Goal: Transaction & Acquisition: Obtain resource

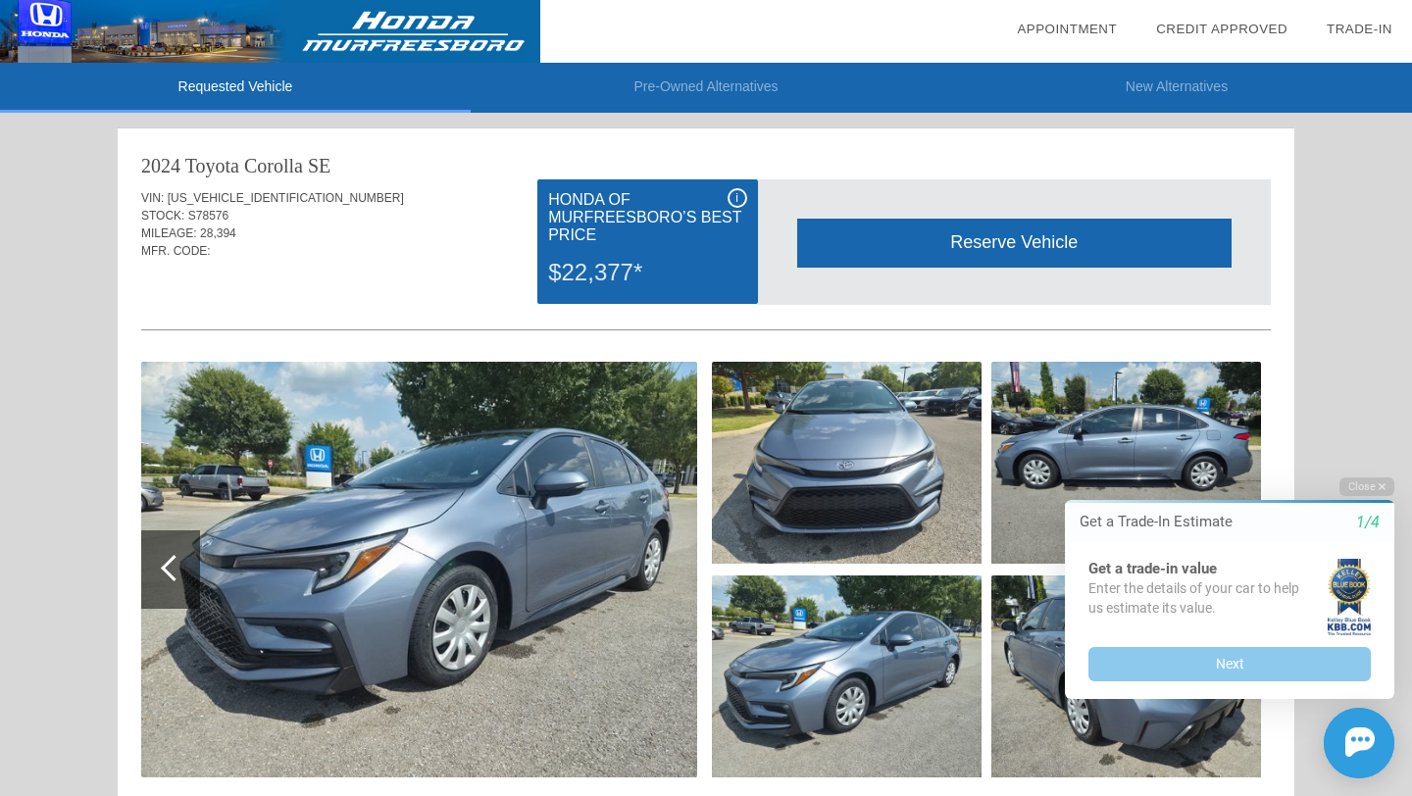
click at [732, 198] on div "i" at bounding box center [738, 198] width 20 height 20
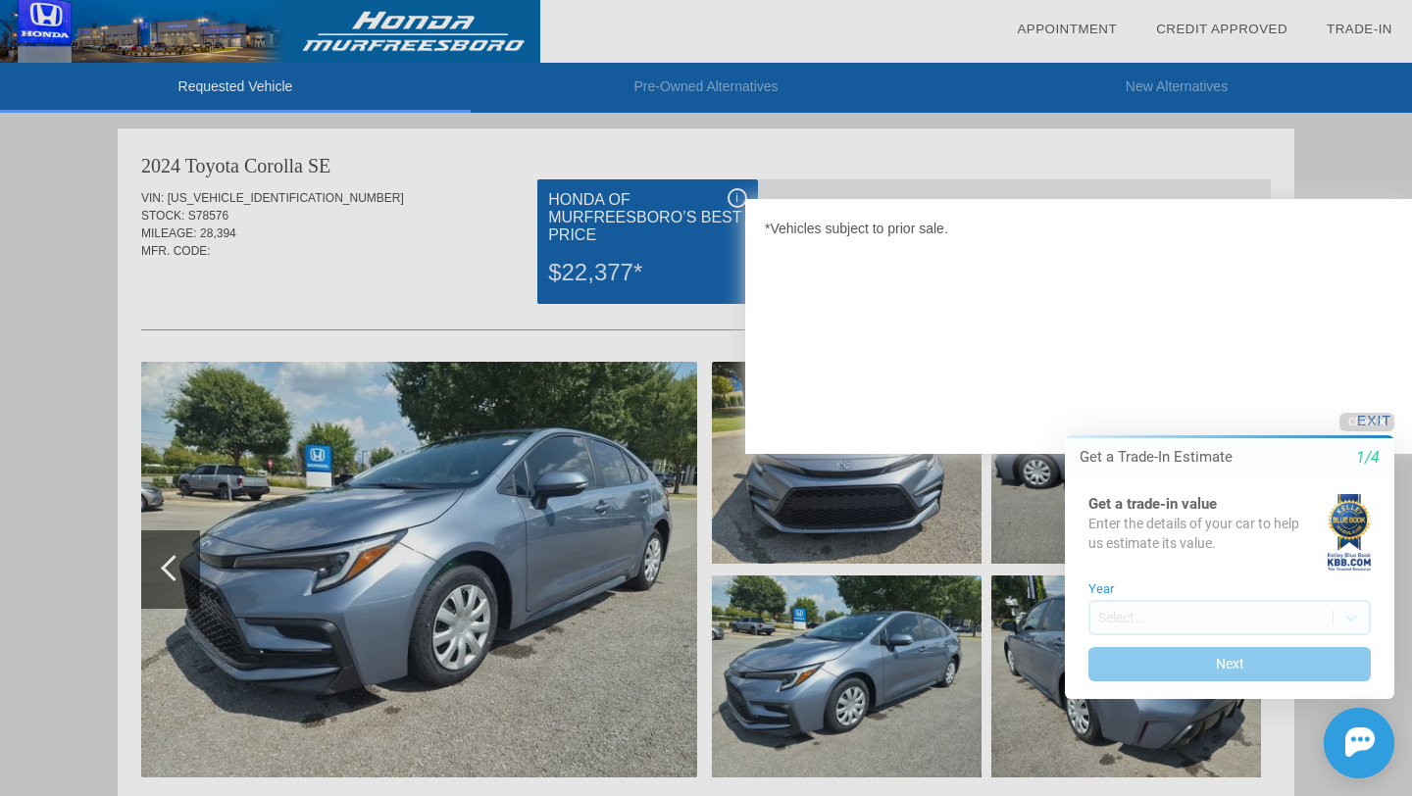
click at [732, 198] on div at bounding box center [706, 398] width 1412 height 796
click at [1307, 154] on div at bounding box center [706, 398] width 1412 height 796
click at [1375, 418] on button "Close" at bounding box center [1367, 422] width 55 height 19
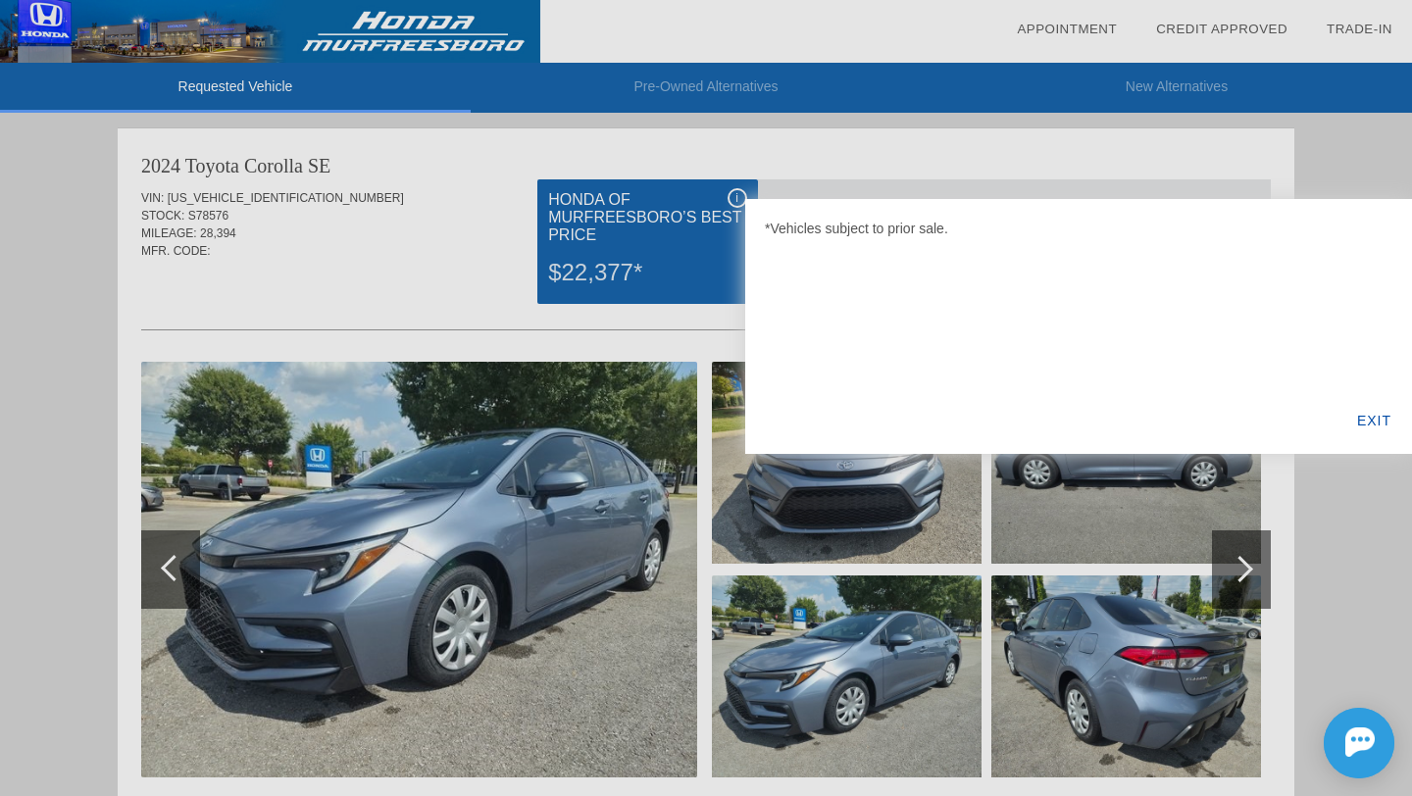
click at [1374, 418] on div "EXIT" at bounding box center [1375, 420] width 76 height 67
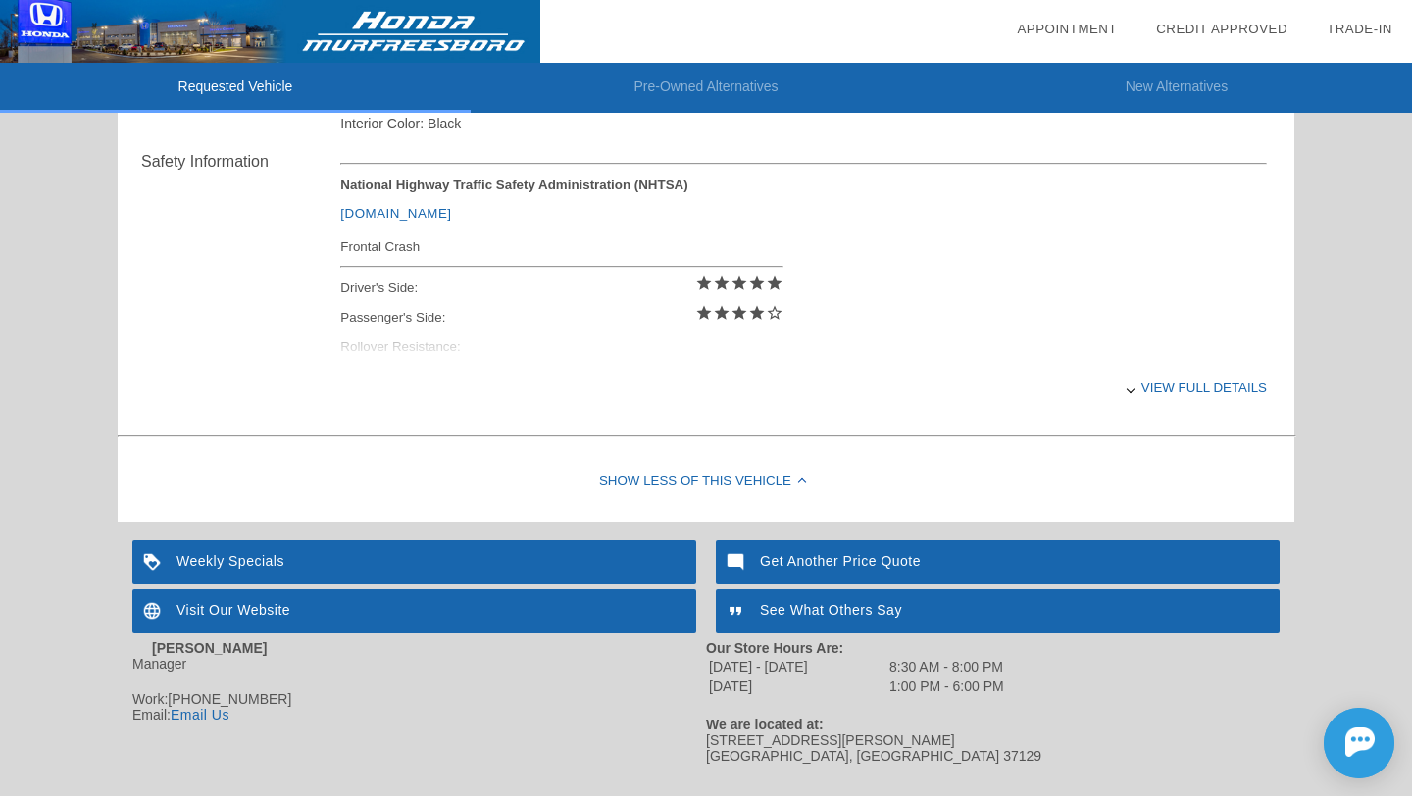
scroll to position [834, 0]
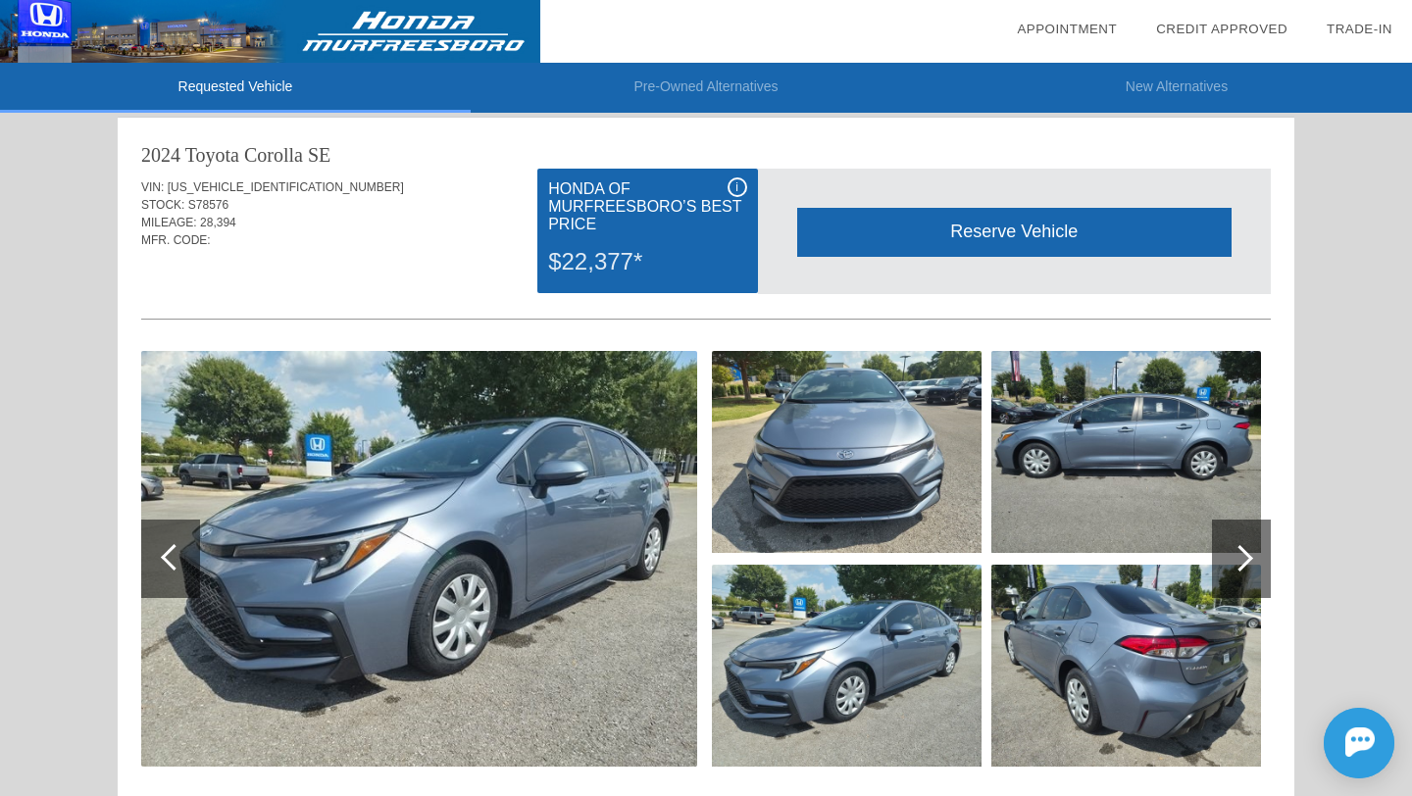
scroll to position [12, 0]
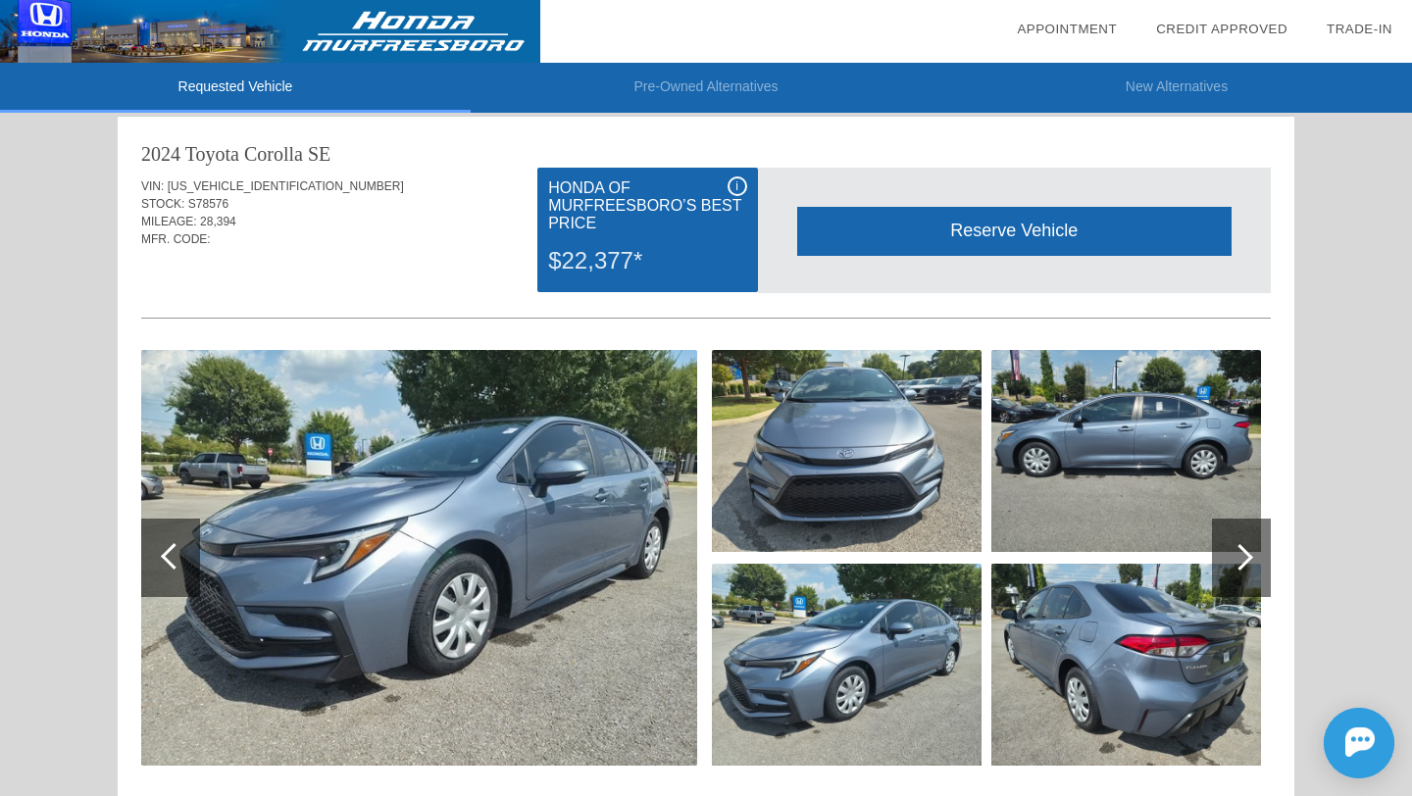
click at [1197, 217] on div "Reserve Vehicle" at bounding box center [1014, 231] width 434 height 48
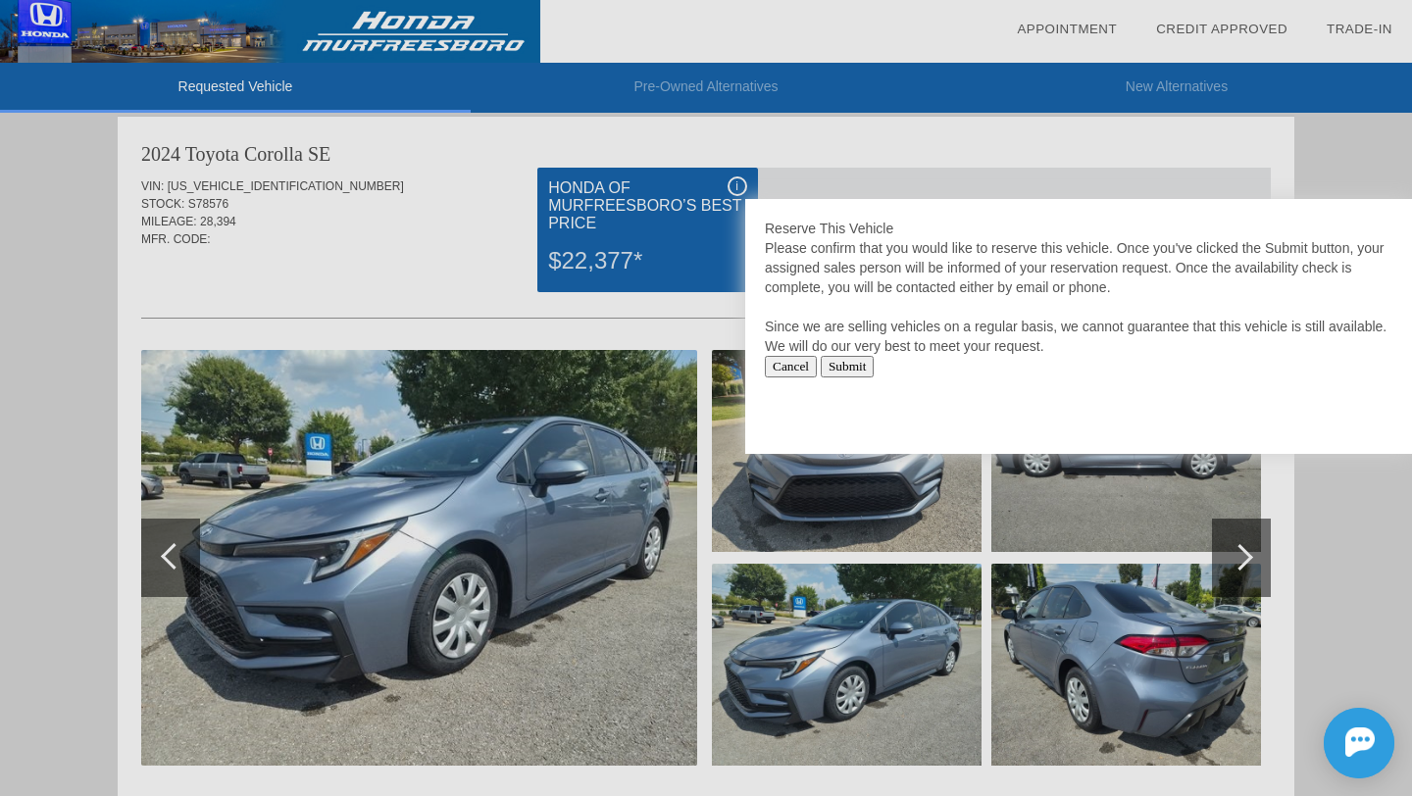
click at [1233, 164] on div at bounding box center [706, 398] width 1412 height 796
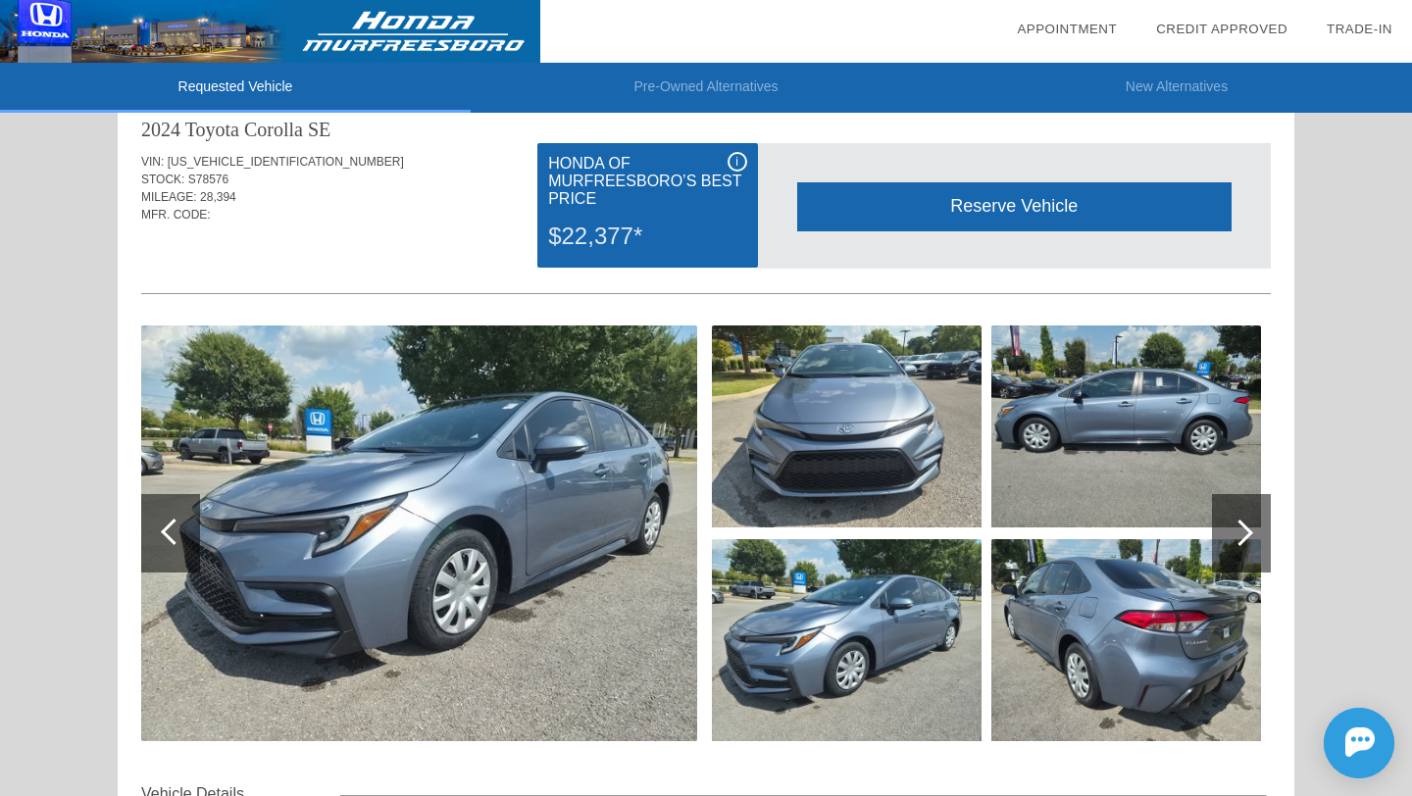
scroll to position [0, 0]
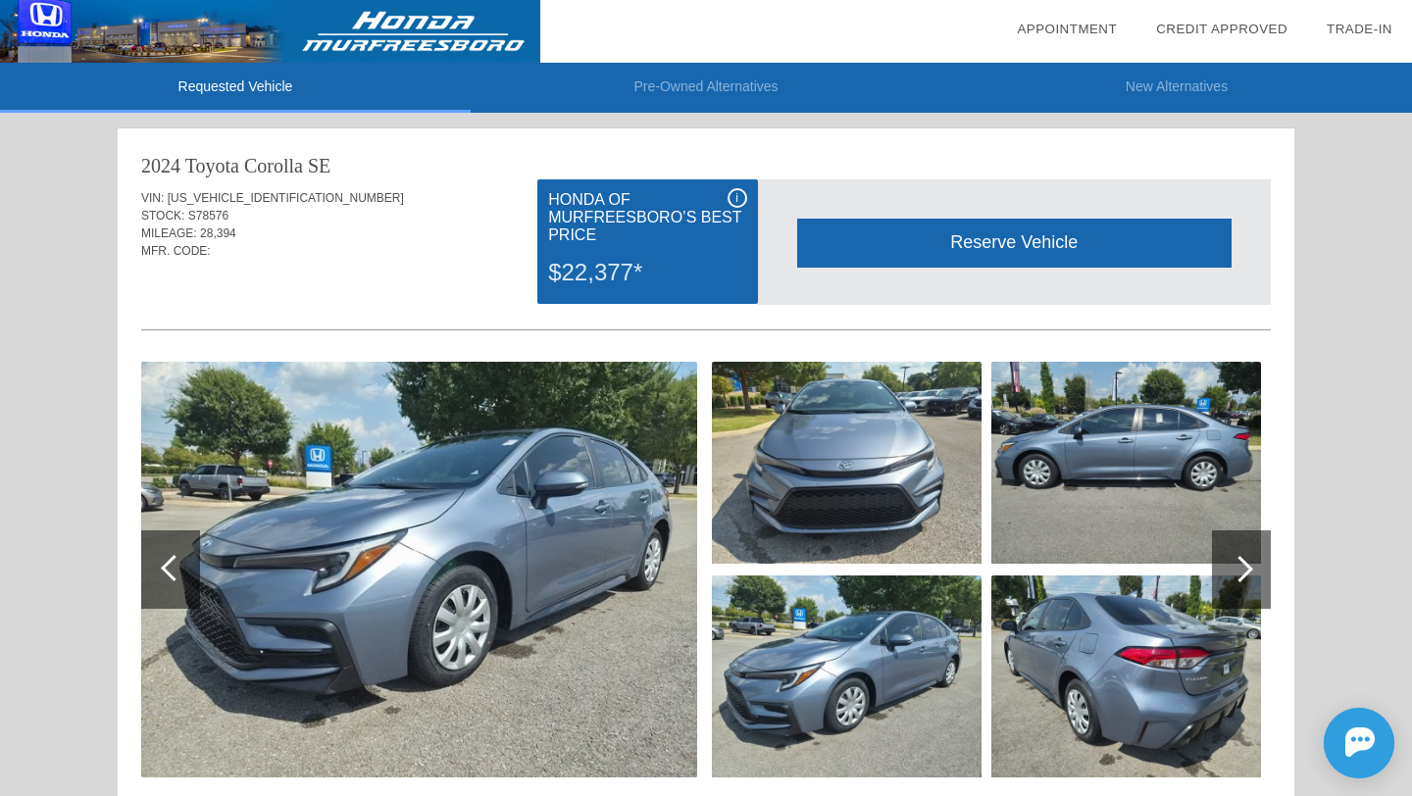
click at [734, 200] on div "i" at bounding box center [738, 198] width 20 height 20
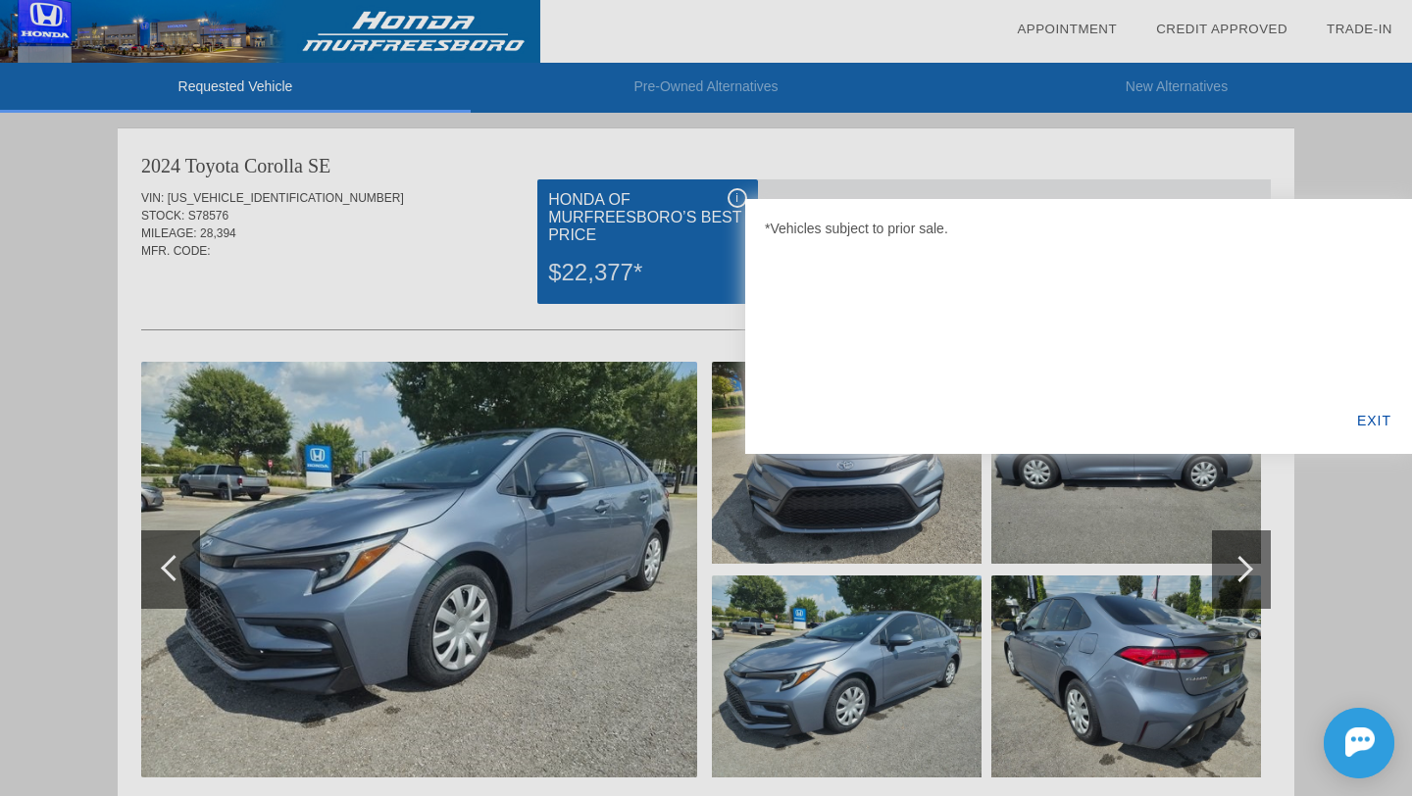
click at [734, 200] on div at bounding box center [706, 398] width 1412 height 796
click at [479, 311] on div at bounding box center [706, 398] width 1412 height 796
click at [1383, 425] on div "EXIT" at bounding box center [1375, 420] width 76 height 67
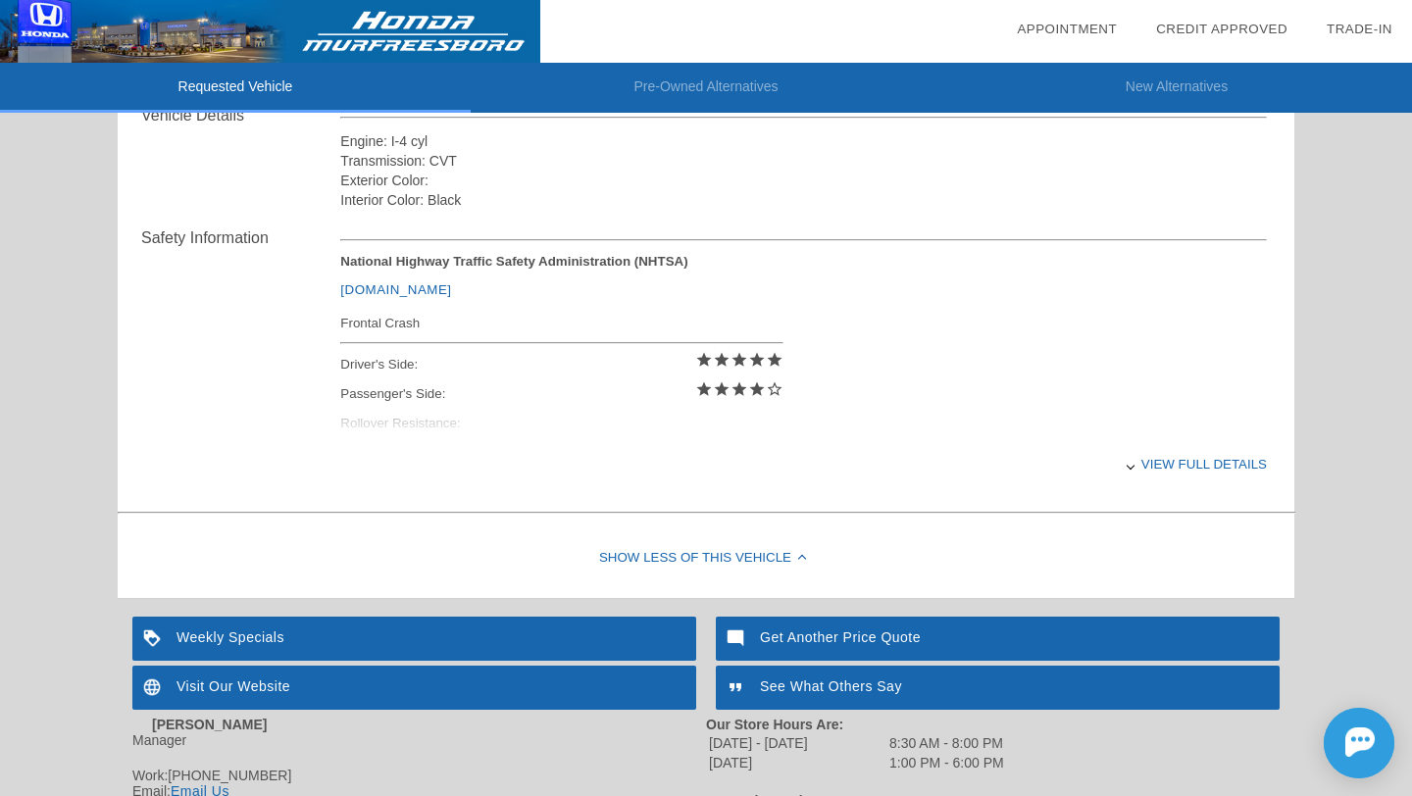
scroll to position [736, 0]
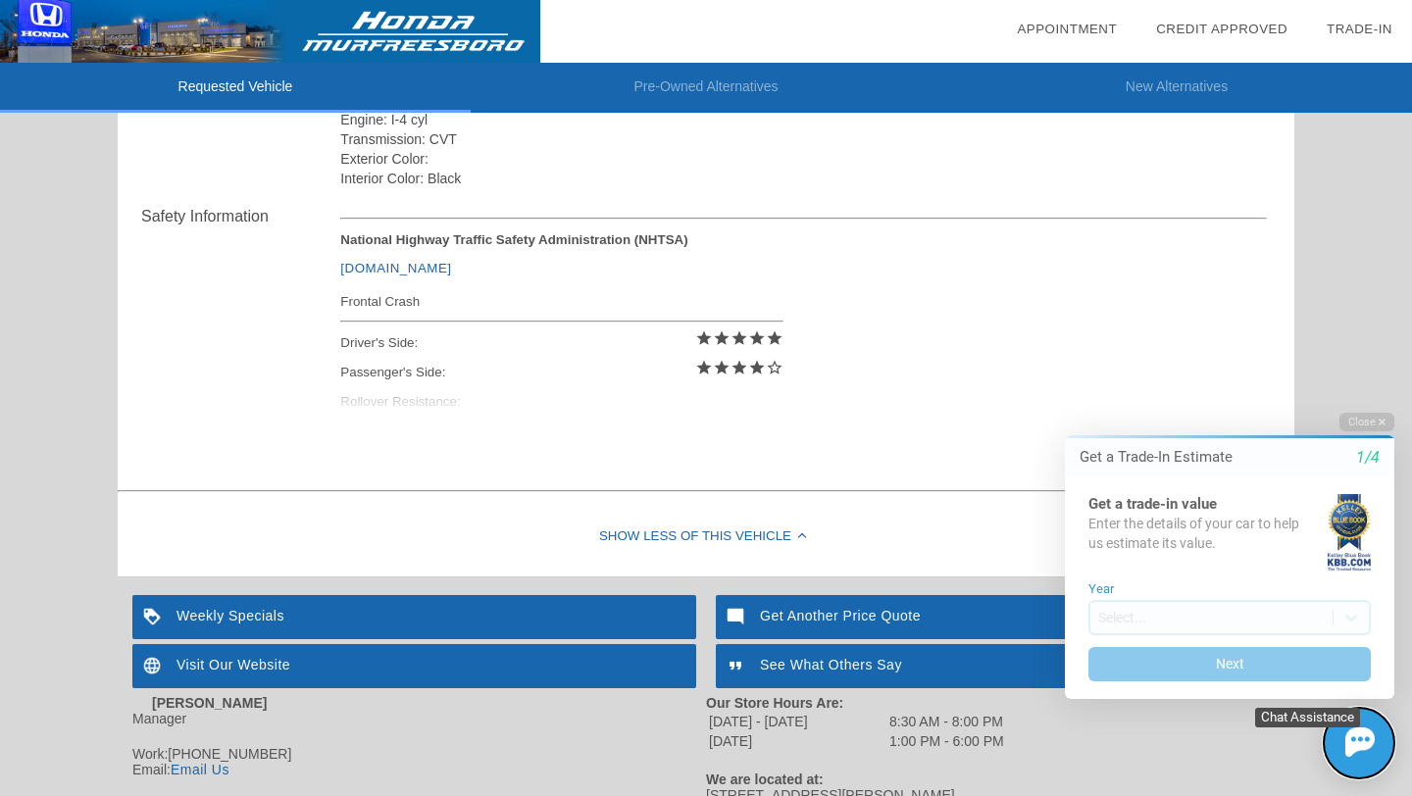
click at [1355, 747] on img at bounding box center [1359, 742] width 29 height 29
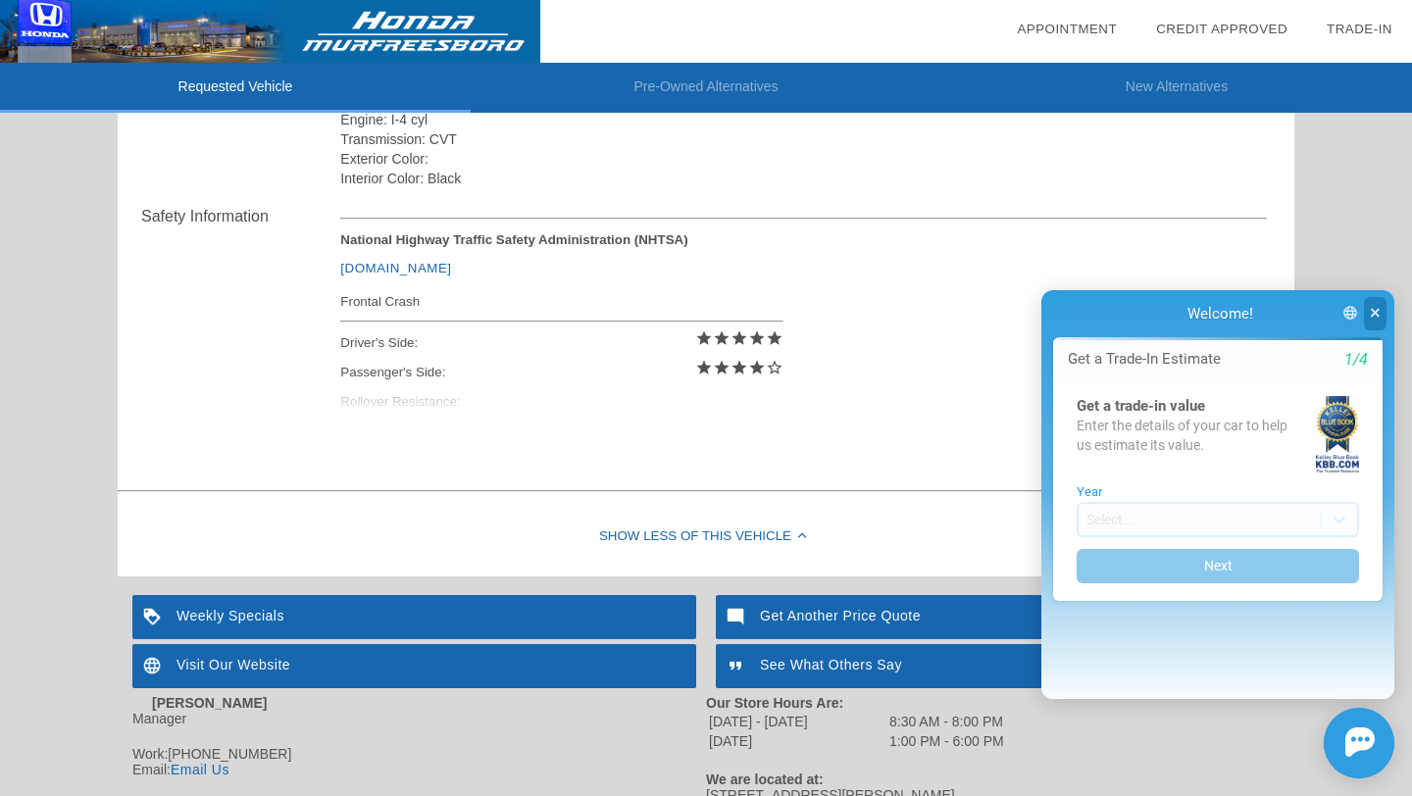
click at [1374, 328] on button "button" at bounding box center [1375, 314] width 23 height 34
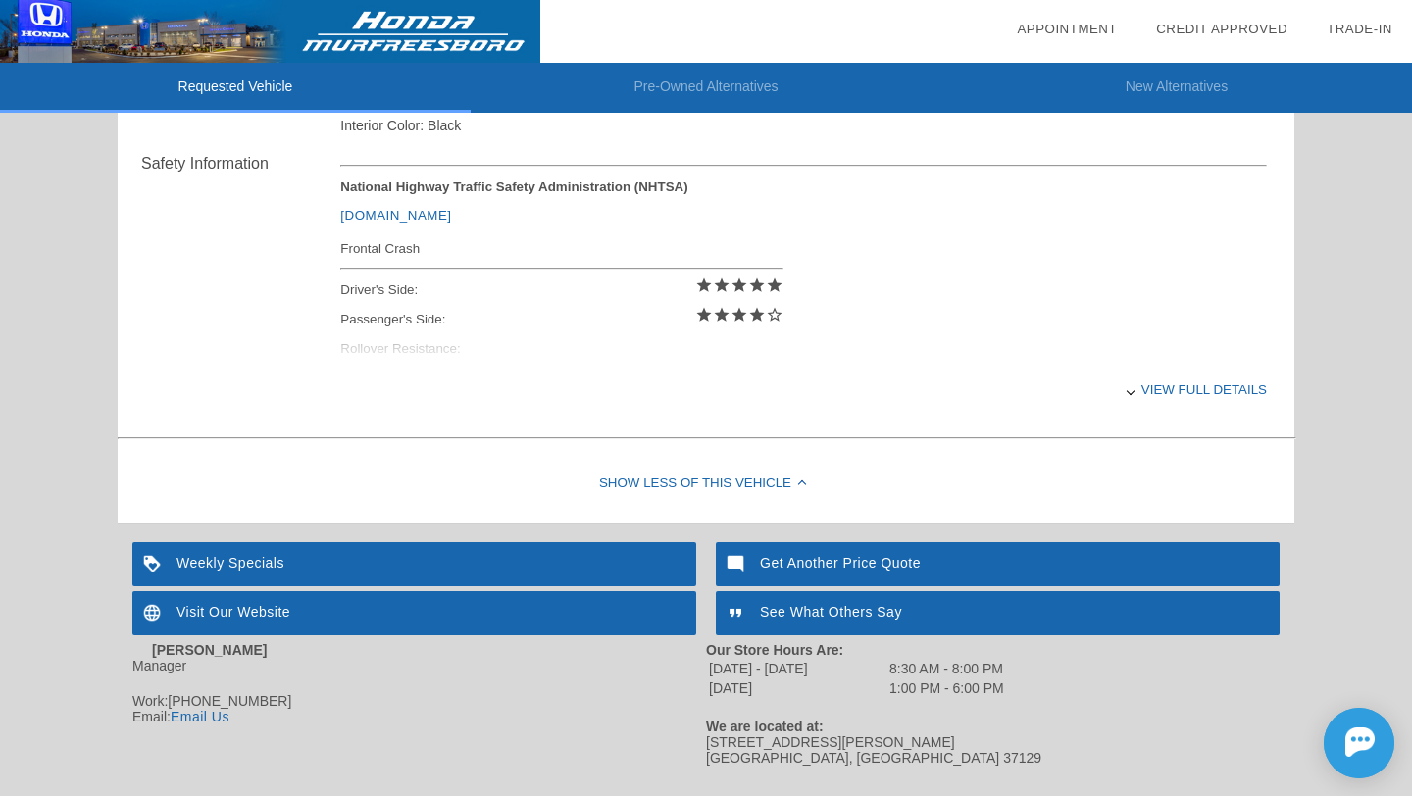
scroll to position [794, 0]
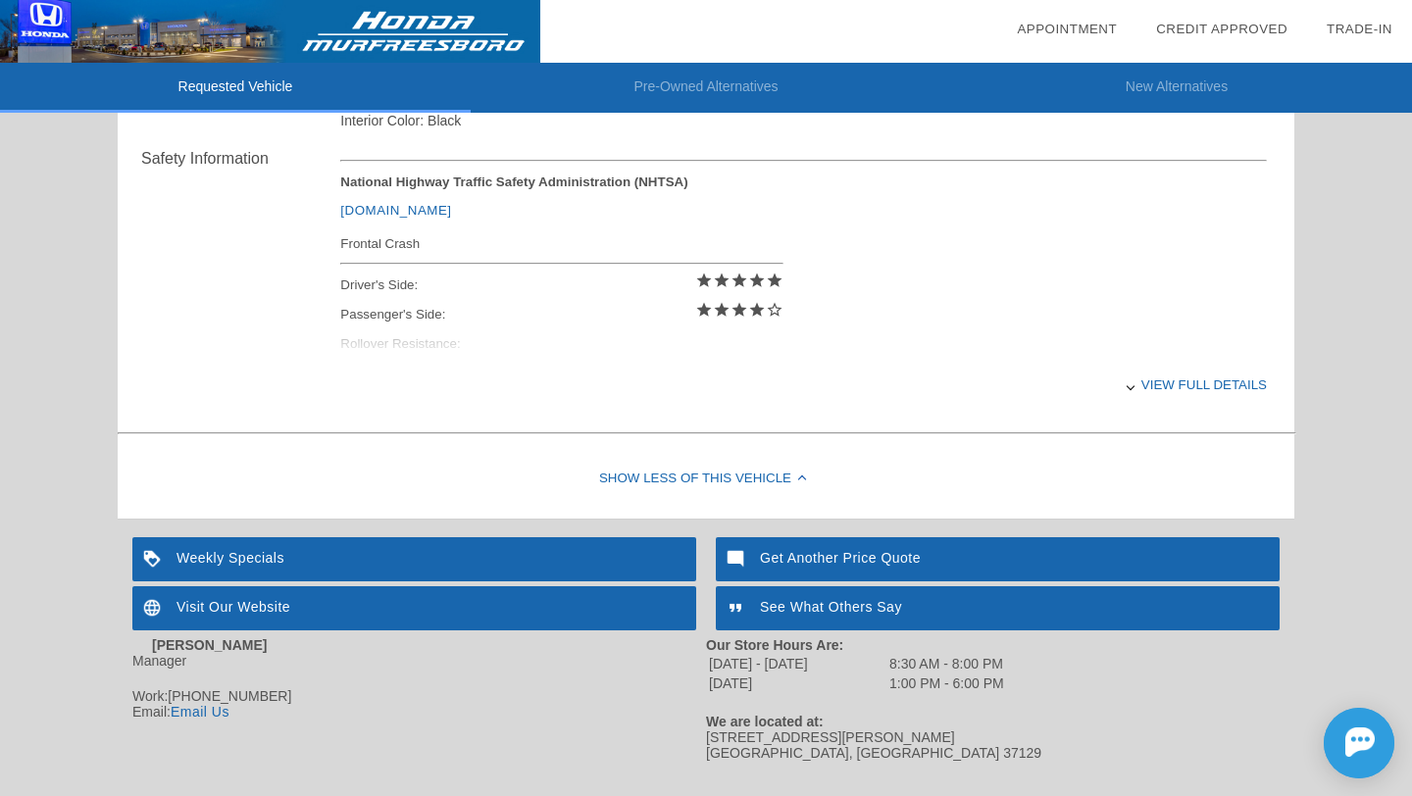
click at [1196, 388] on div "View full details" at bounding box center [803, 385] width 927 height 48
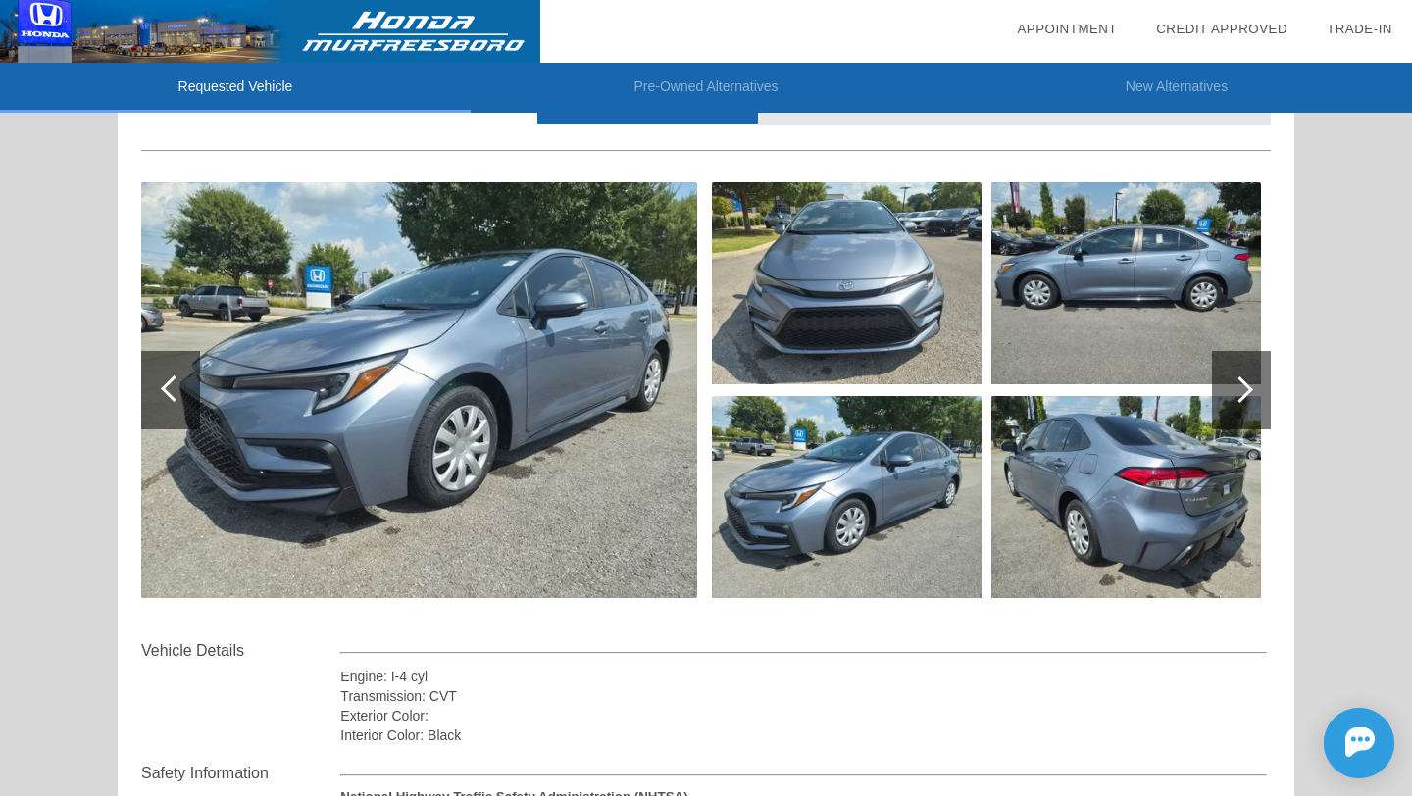
scroll to position [165, 0]
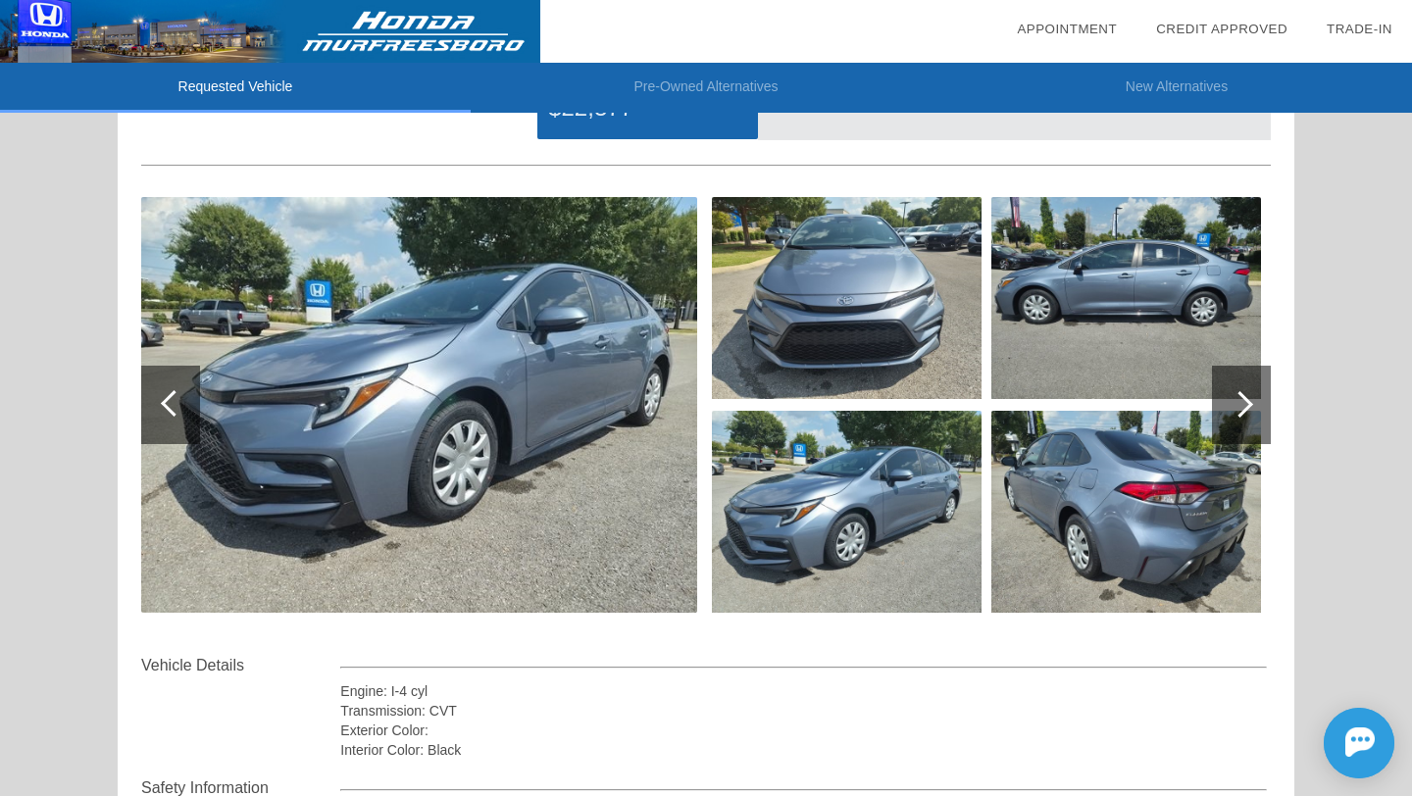
click at [1247, 397] on div at bounding box center [1241, 405] width 59 height 78
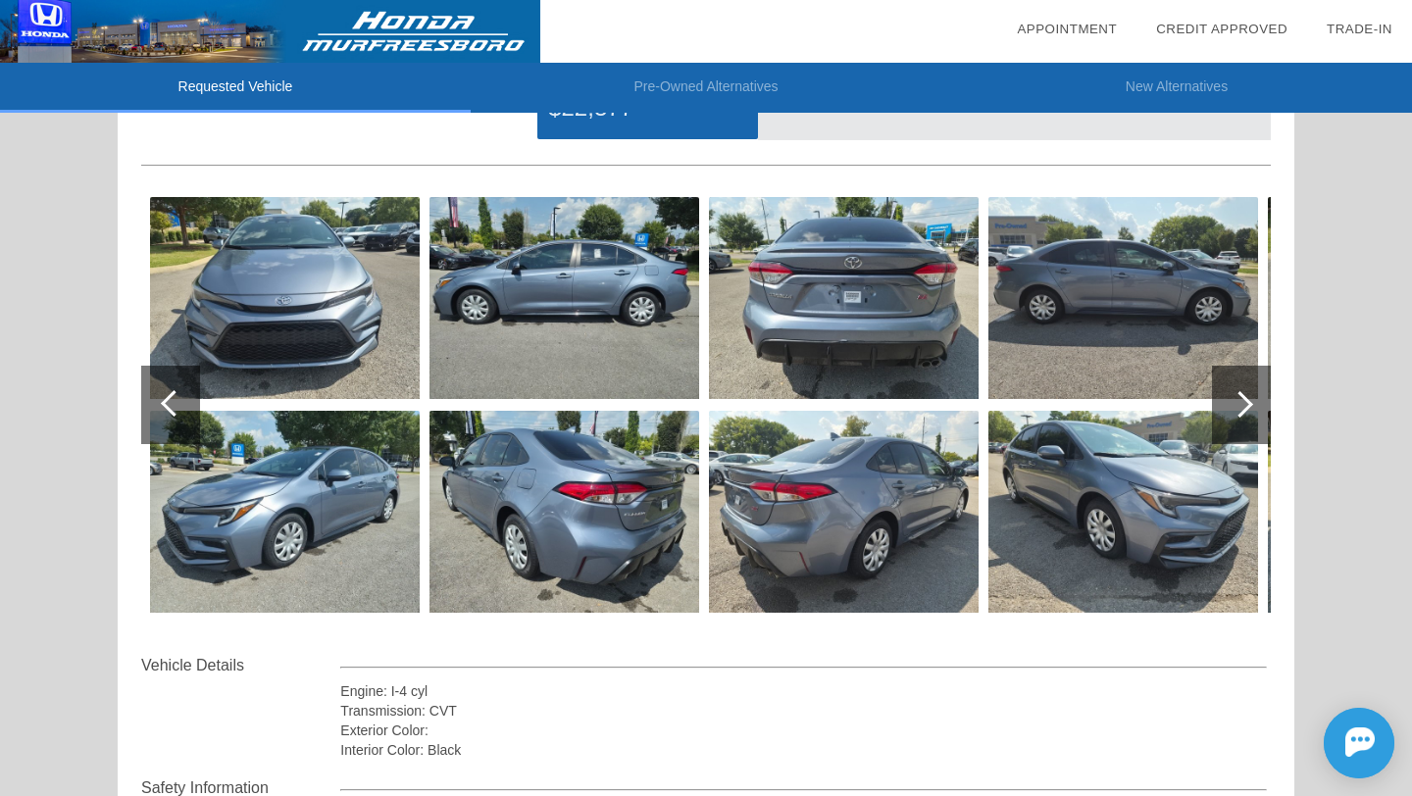
click at [1247, 397] on div at bounding box center [1241, 405] width 59 height 78
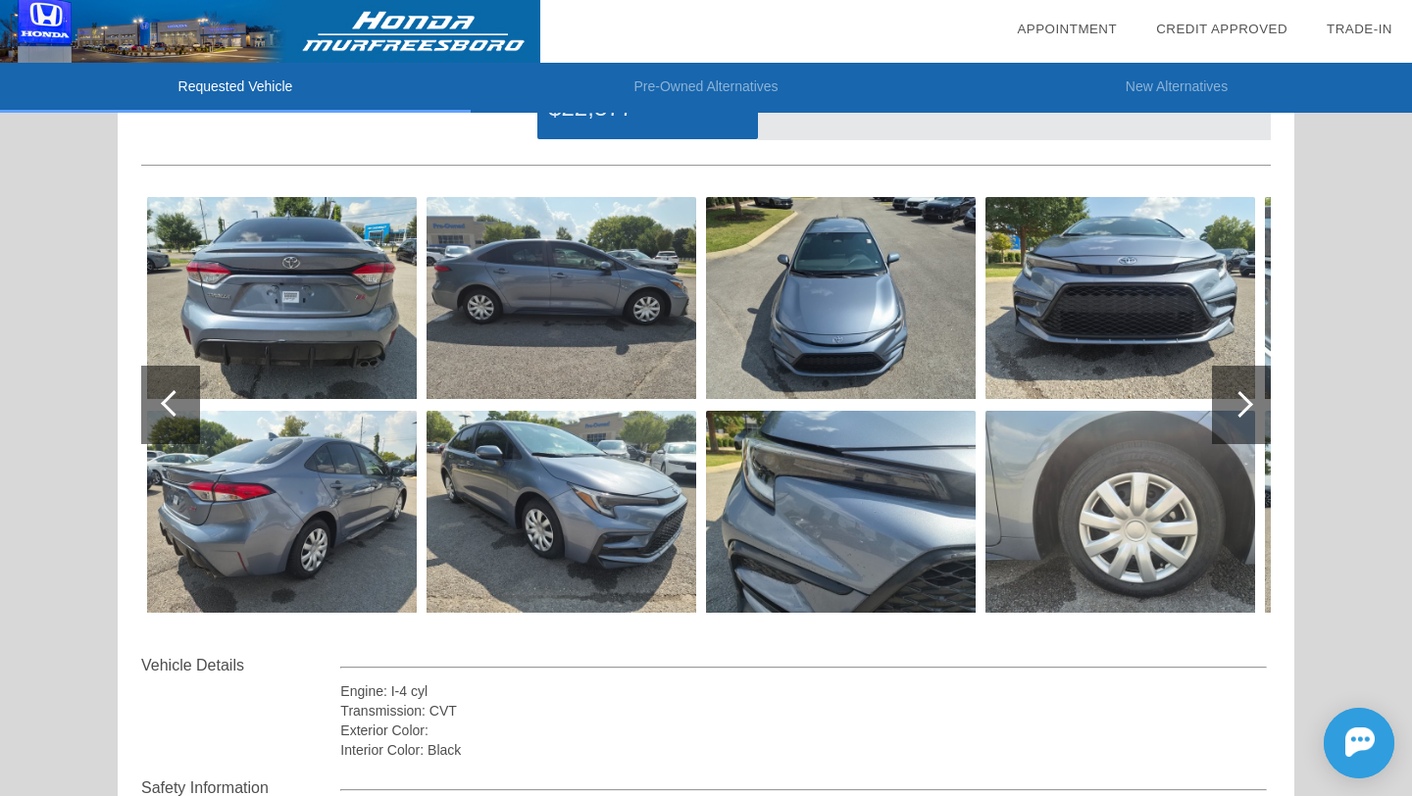
click at [1247, 397] on div at bounding box center [1241, 405] width 59 height 78
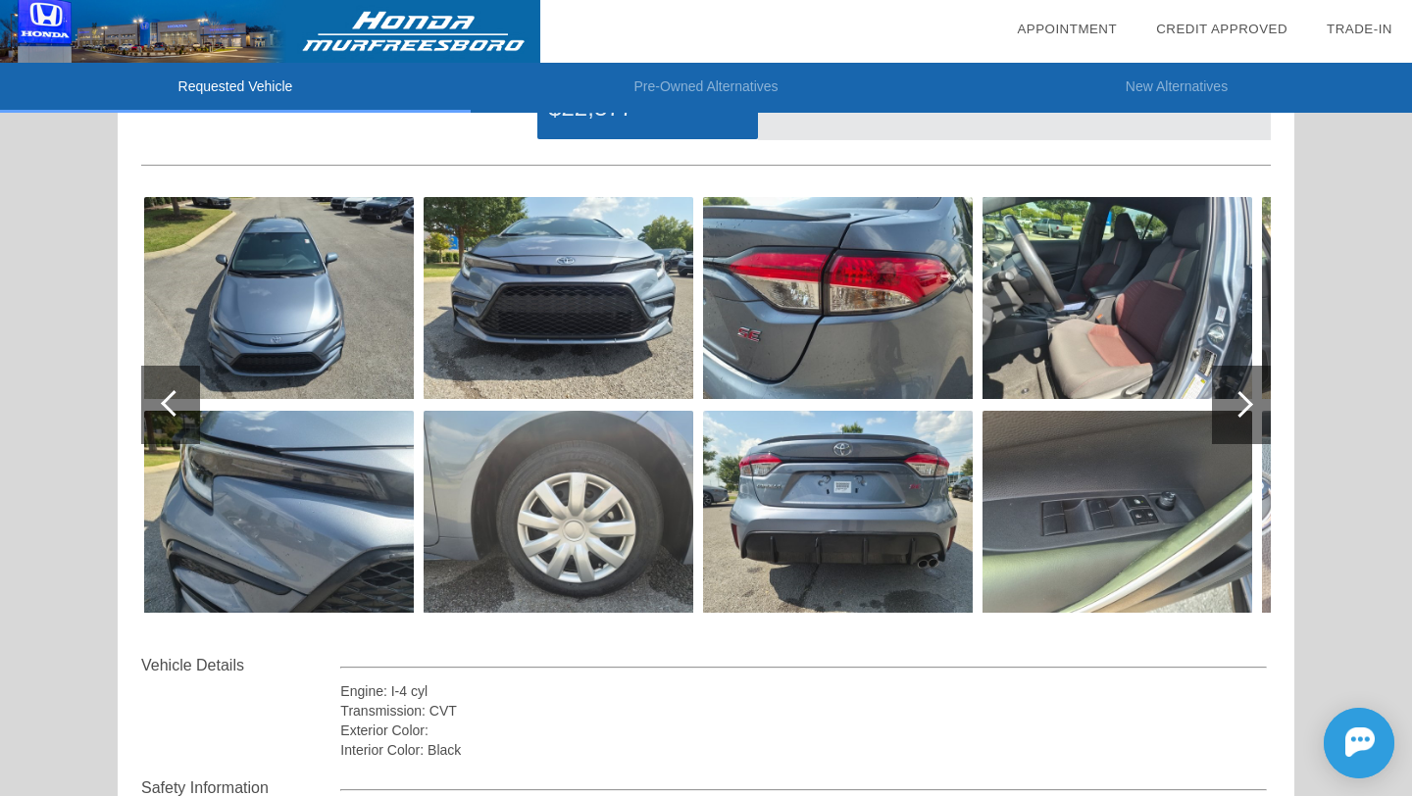
click at [1247, 400] on div at bounding box center [1241, 405] width 59 height 78
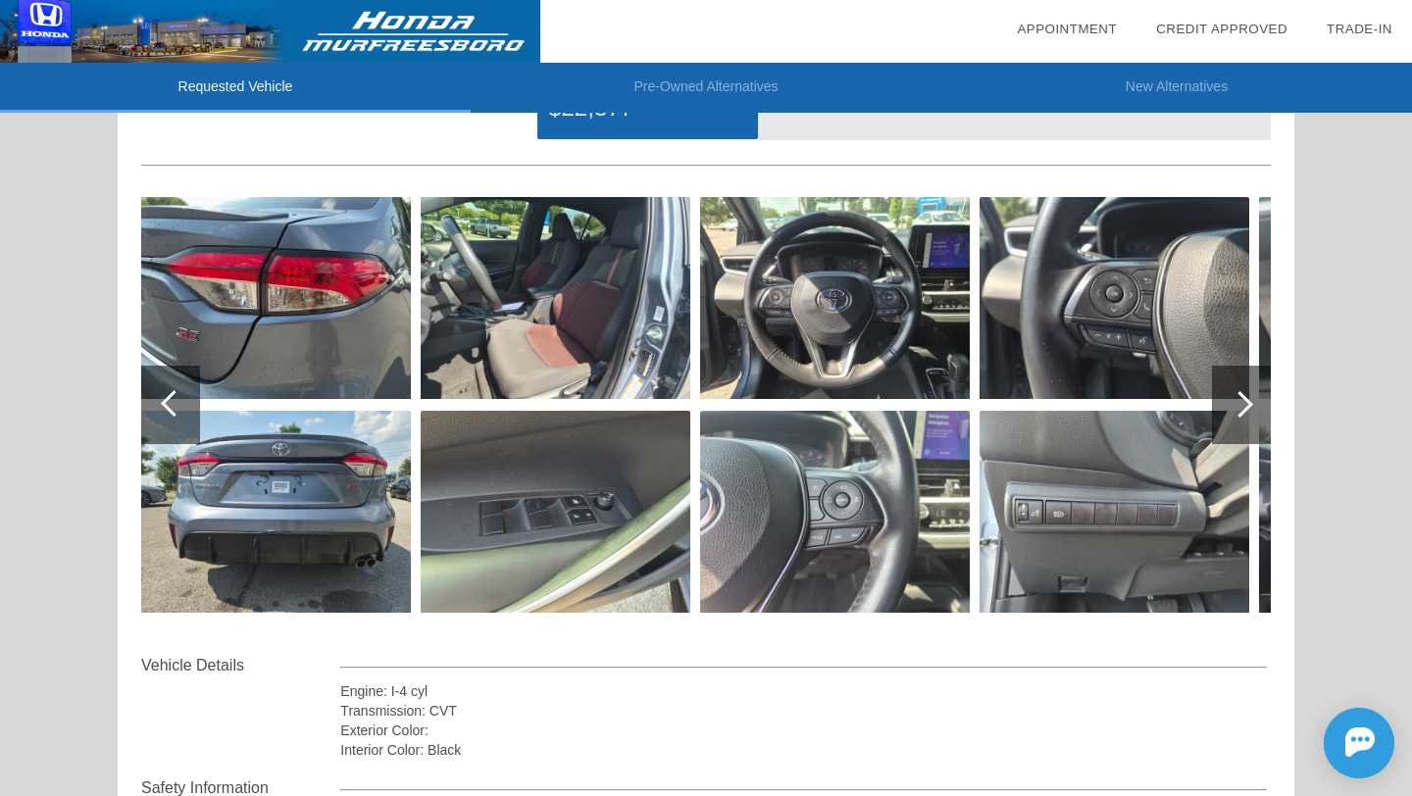
click at [1247, 400] on div at bounding box center [1240, 404] width 26 height 26
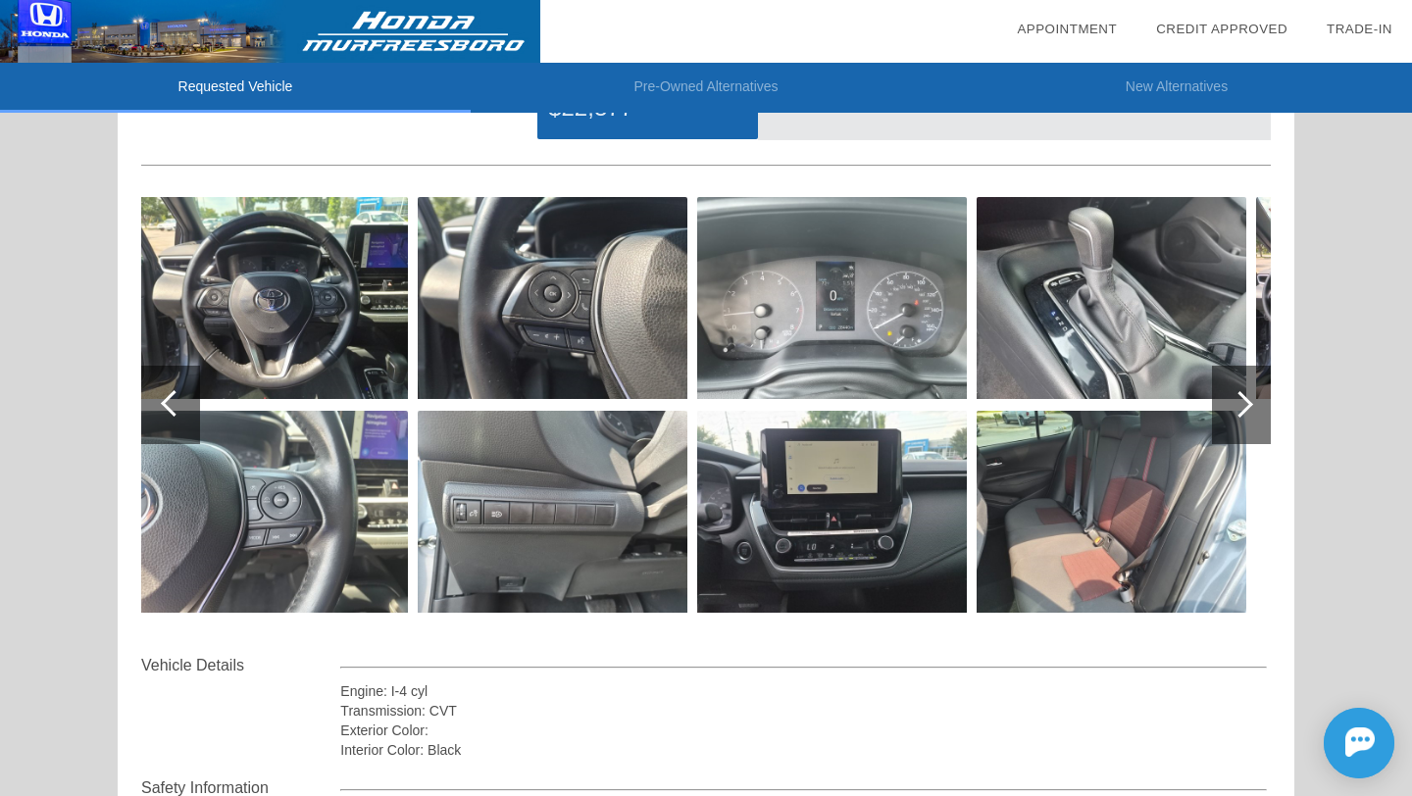
click at [1247, 400] on div at bounding box center [1240, 404] width 26 height 26
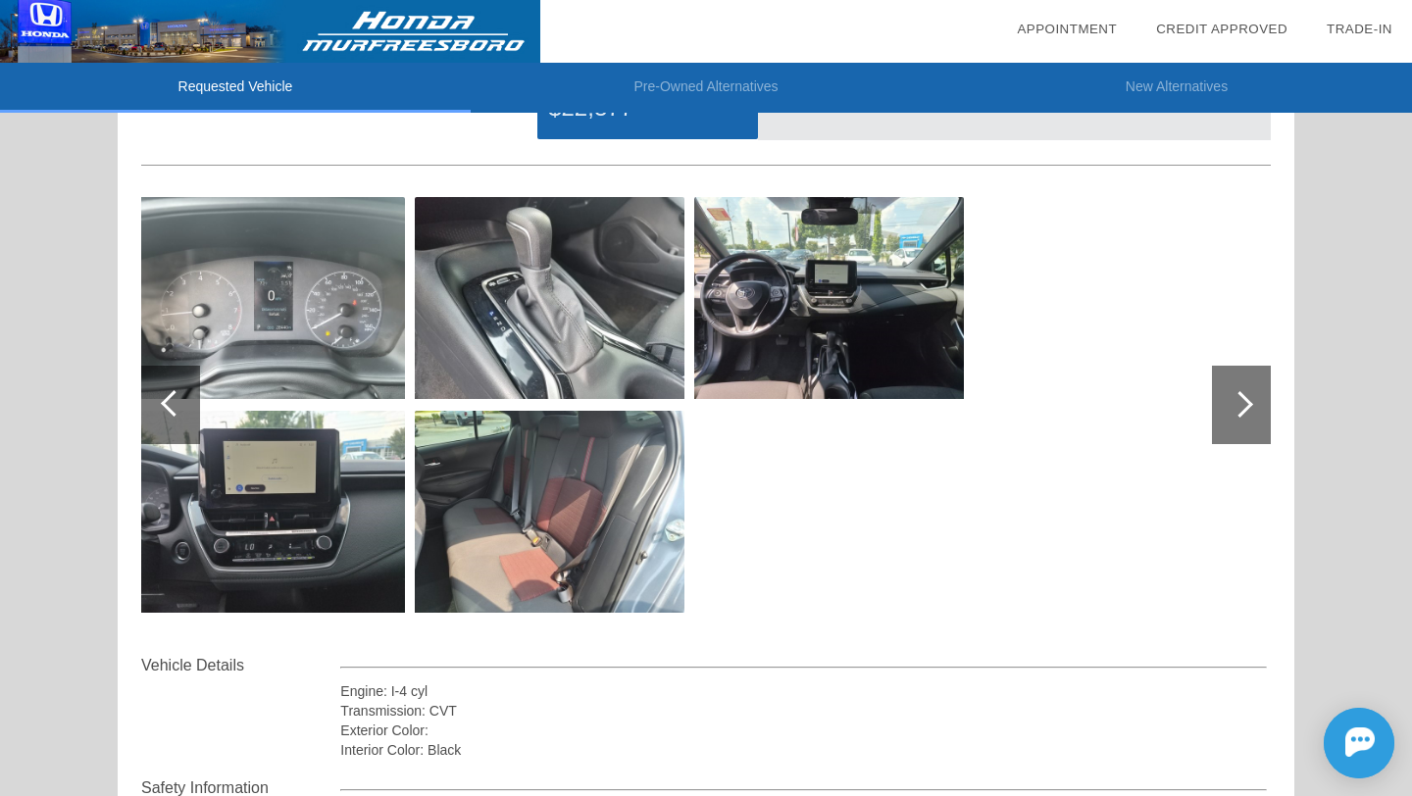
click at [1247, 400] on div at bounding box center [1240, 404] width 26 height 26
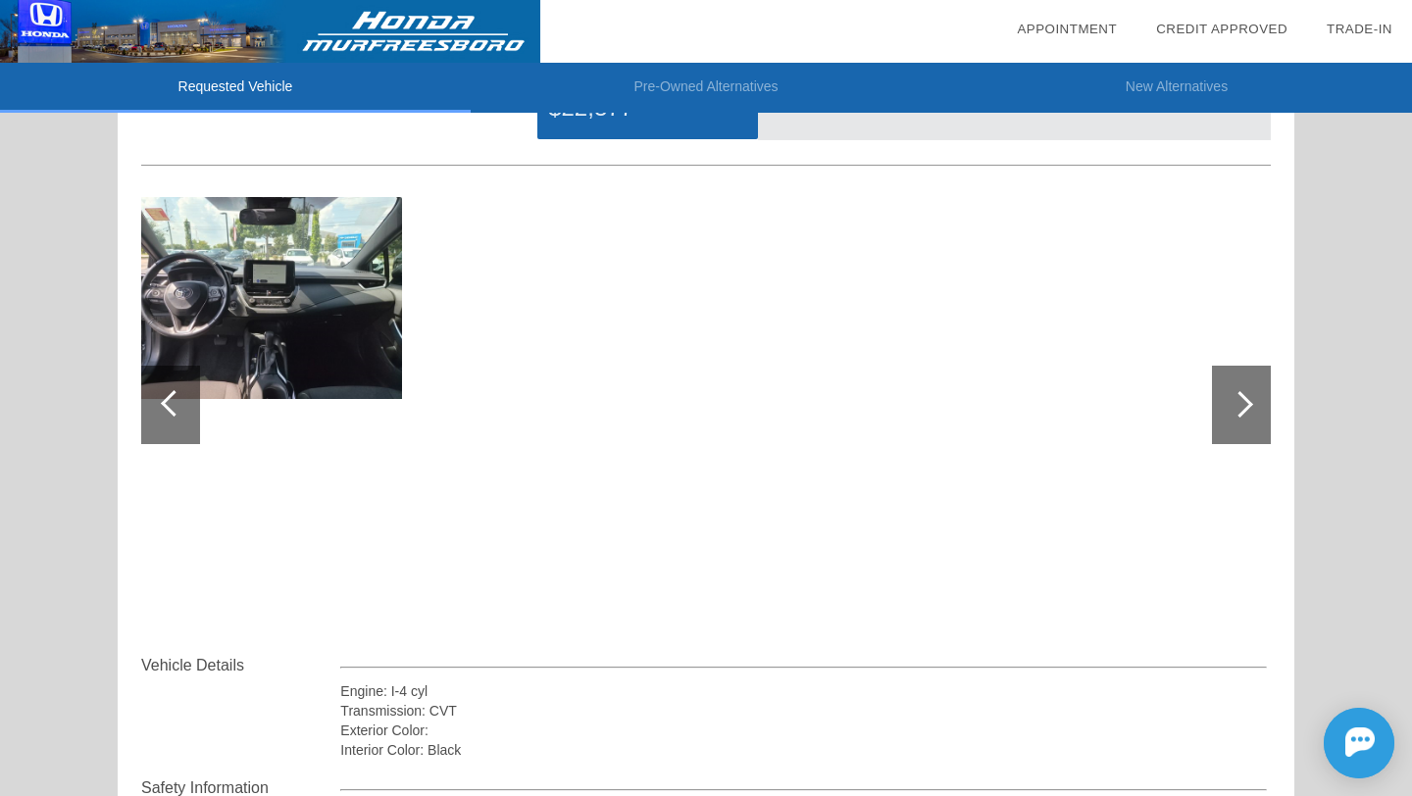
click at [1247, 400] on div at bounding box center [1240, 404] width 26 height 26
click at [157, 414] on div at bounding box center [170, 405] width 59 height 78
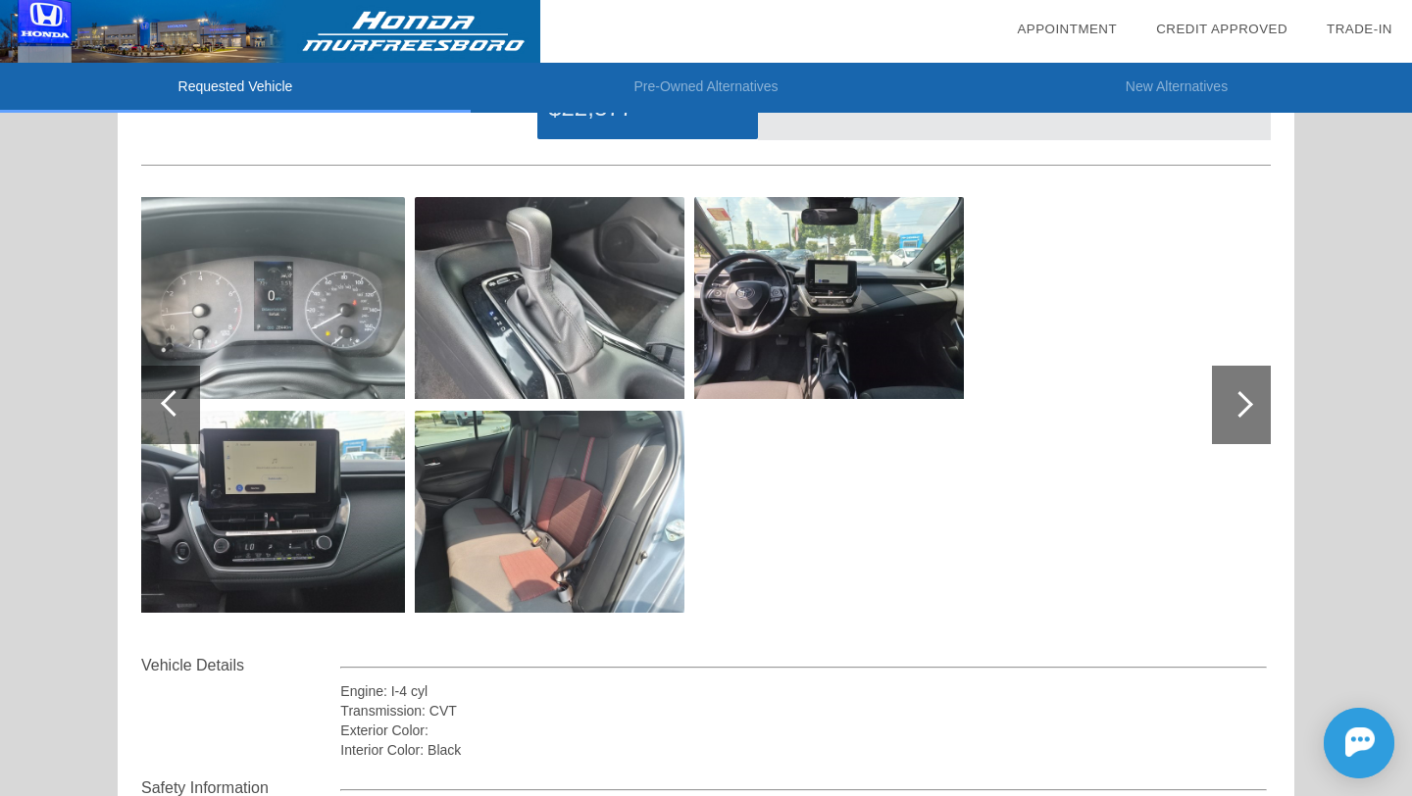
click at [158, 413] on div at bounding box center [170, 405] width 59 height 78
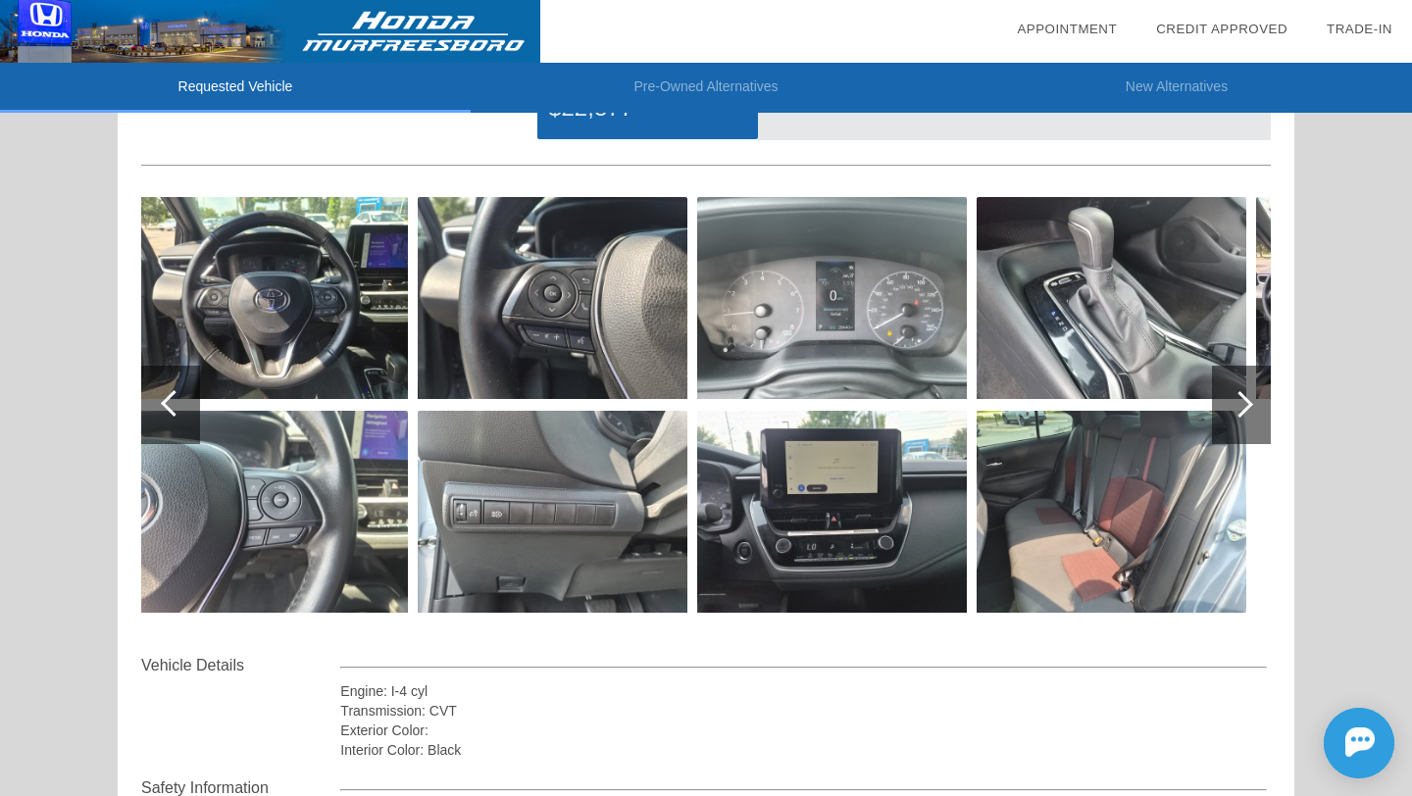
click at [158, 413] on div at bounding box center [170, 405] width 59 height 78
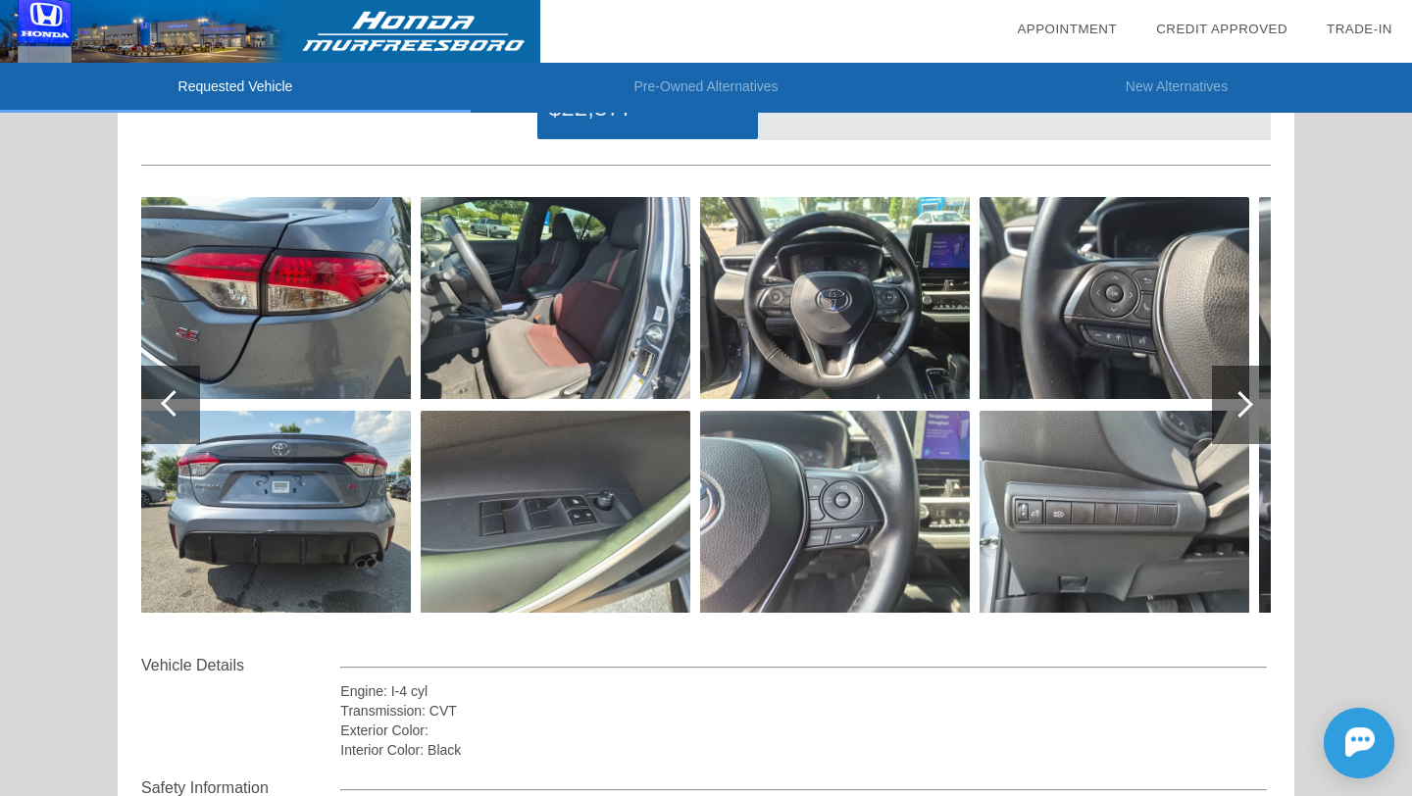
click at [158, 413] on div at bounding box center [170, 405] width 59 height 78
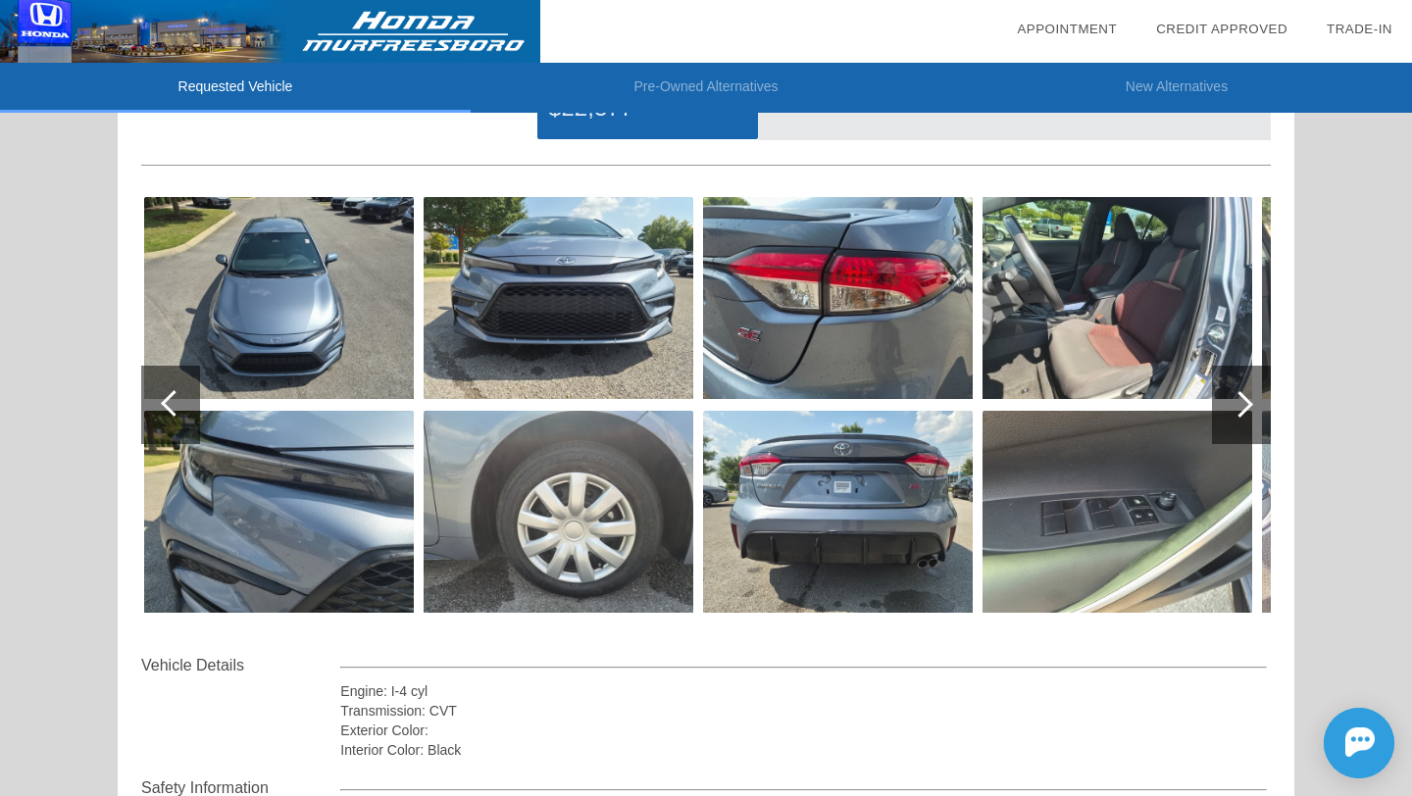
click at [158, 413] on div at bounding box center [170, 405] width 59 height 78
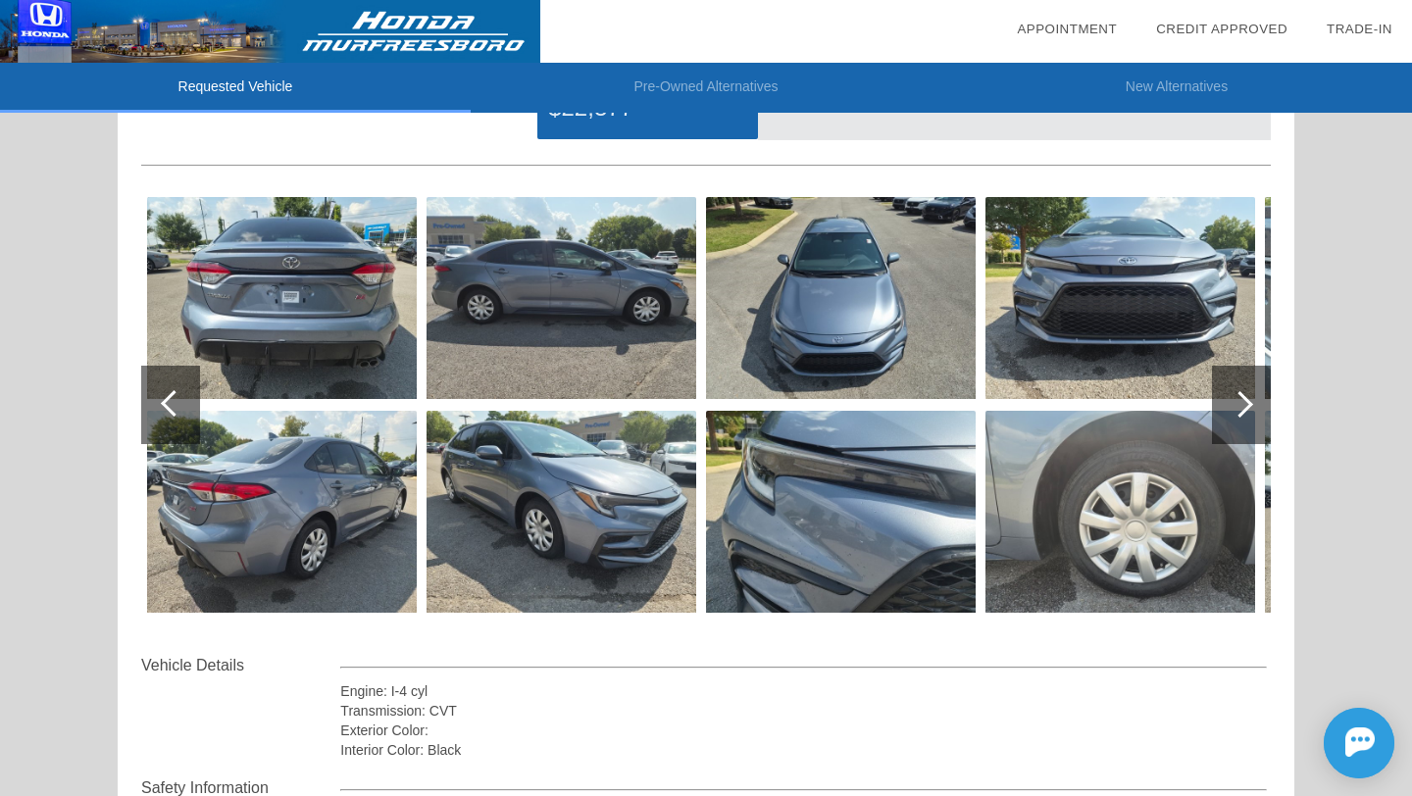
click at [181, 462] on img at bounding box center [282, 512] width 270 height 202
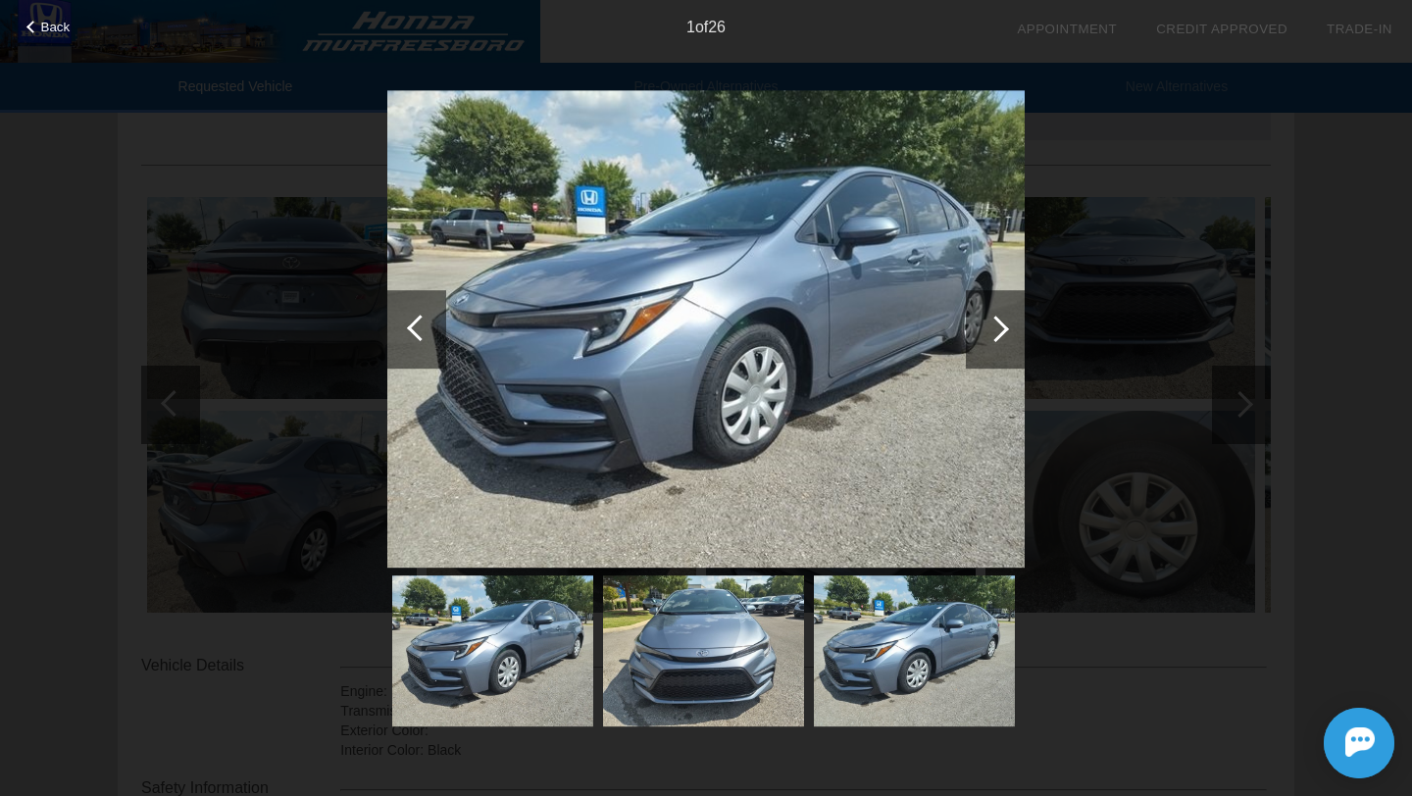
click at [998, 314] on div at bounding box center [995, 329] width 59 height 78
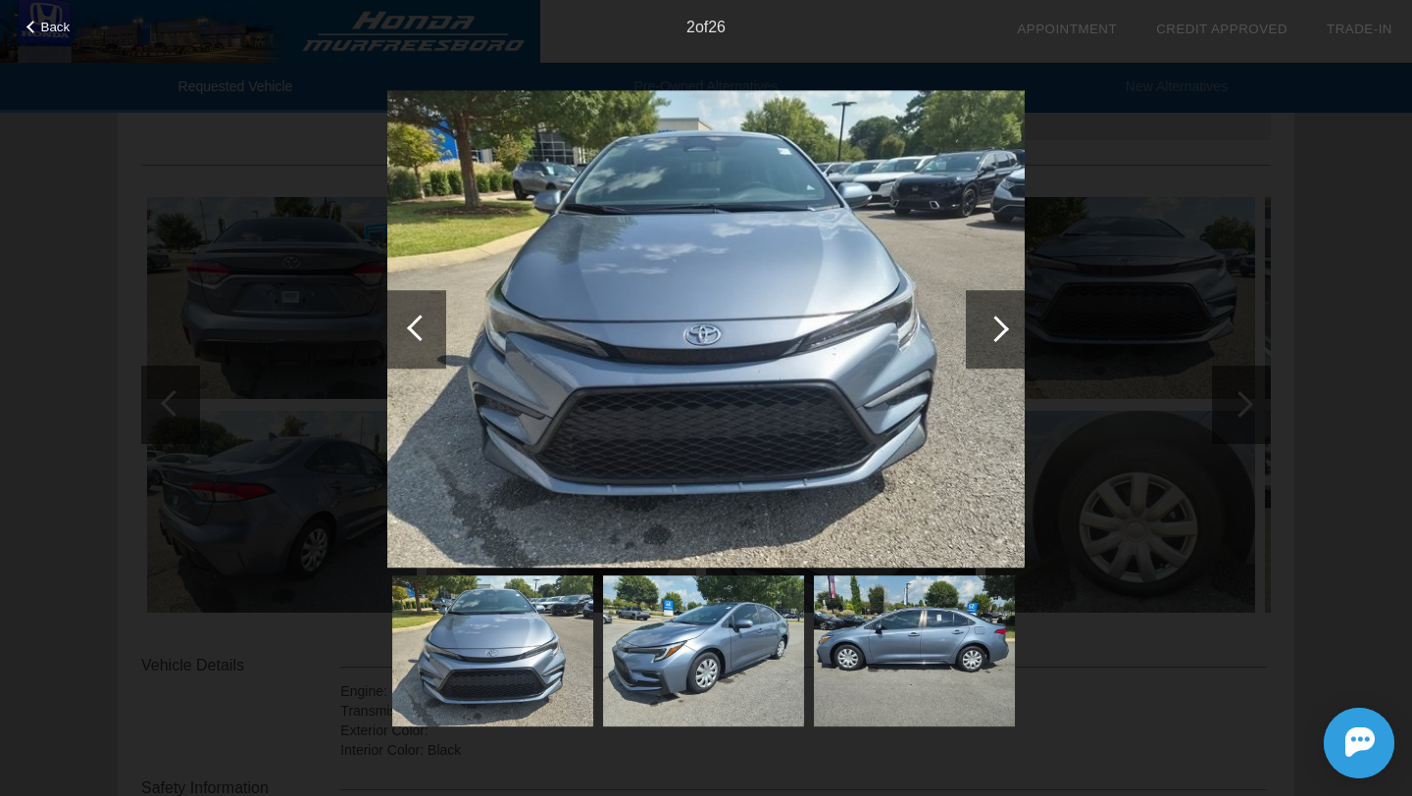
click at [998, 316] on div at bounding box center [995, 329] width 59 height 78
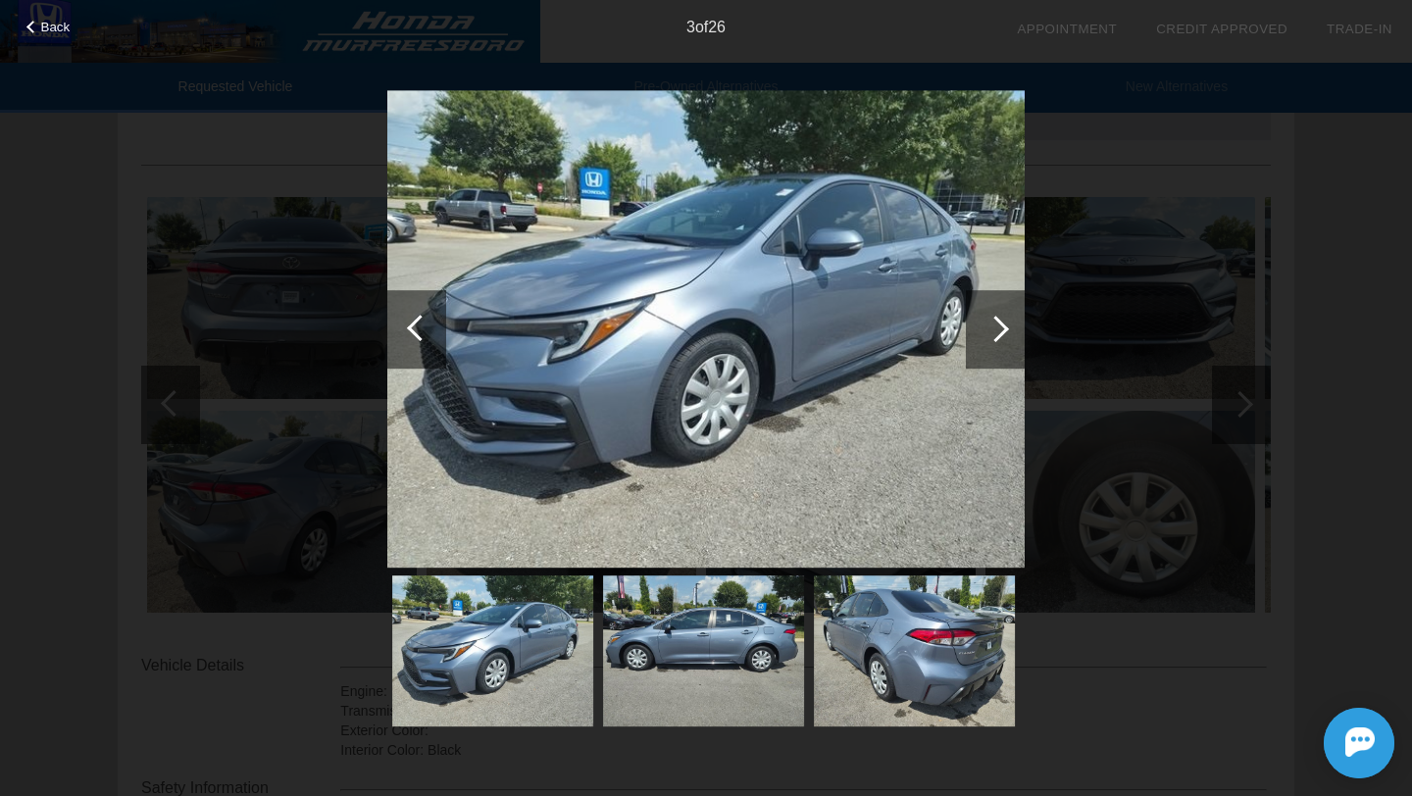
click at [998, 316] on div at bounding box center [995, 329] width 59 height 78
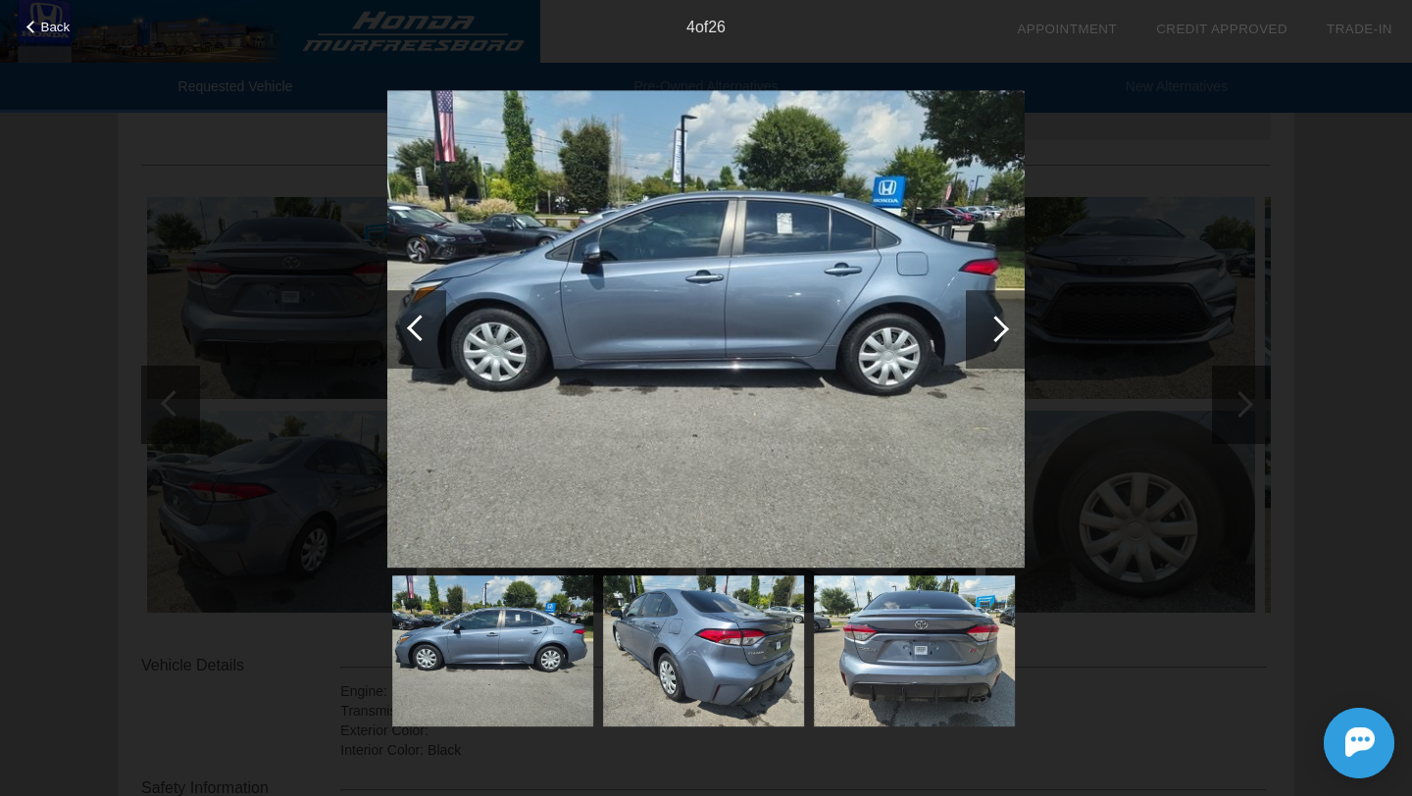
click at [998, 316] on div at bounding box center [995, 329] width 59 height 78
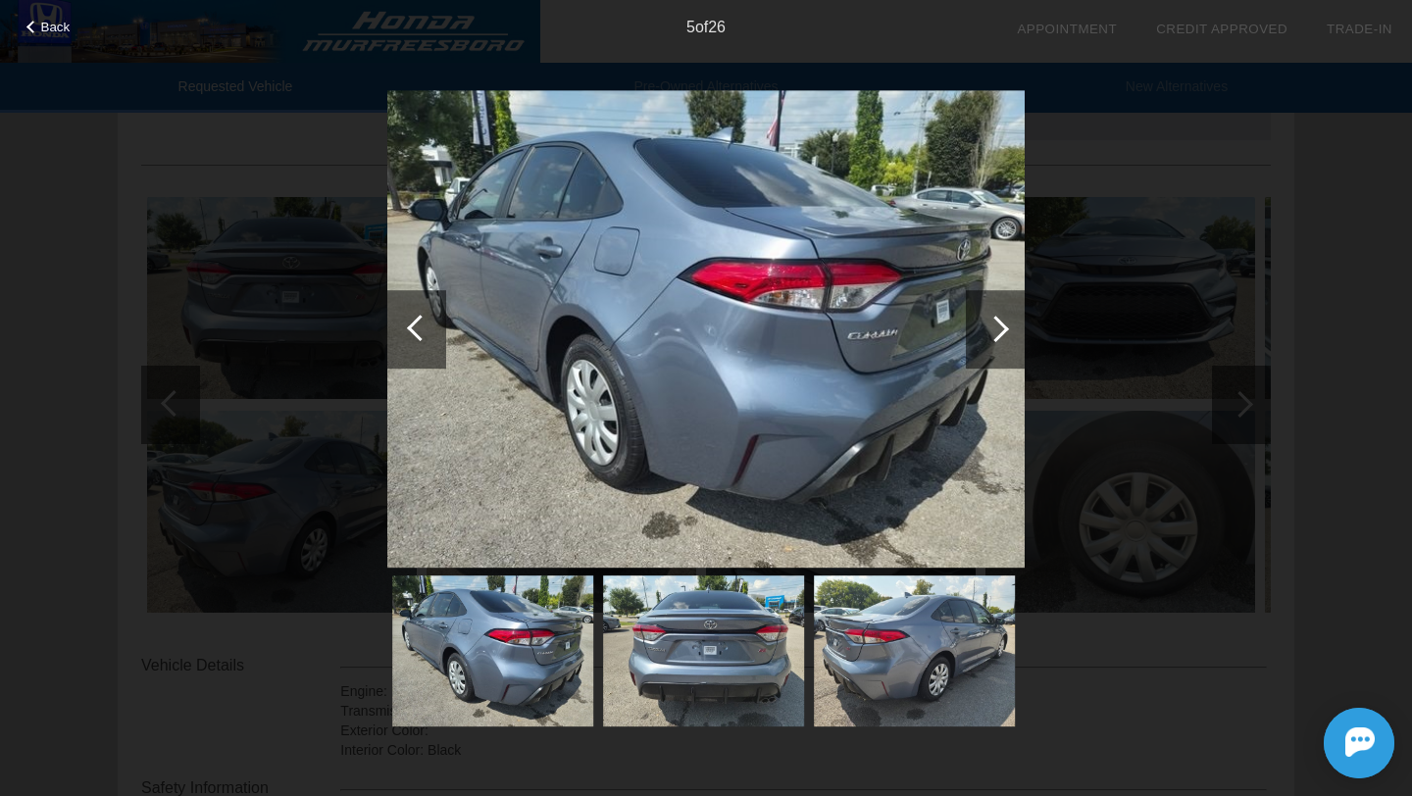
click at [998, 316] on div at bounding box center [995, 329] width 59 height 78
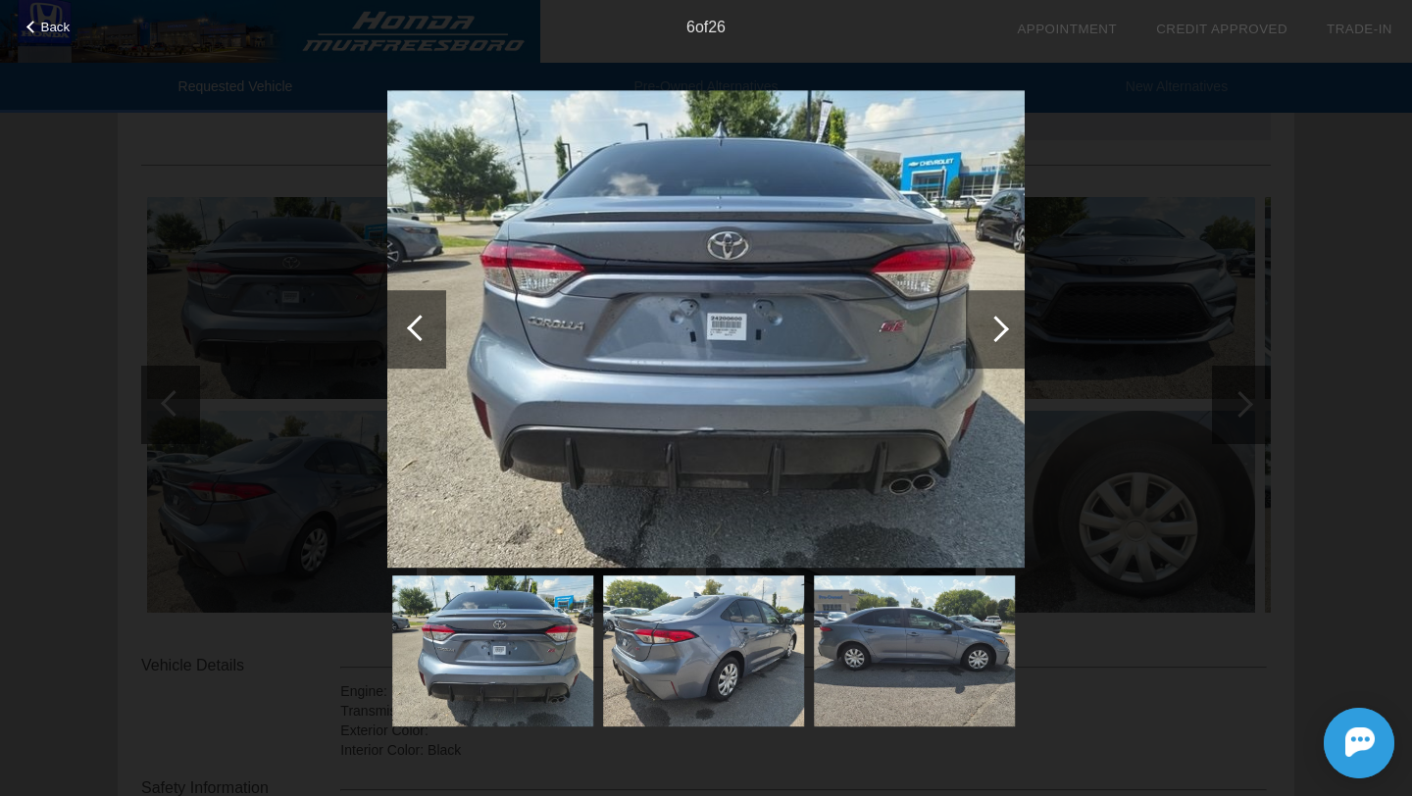
click at [998, 316] on div at bounding box center [995, 329] width 59 height 78
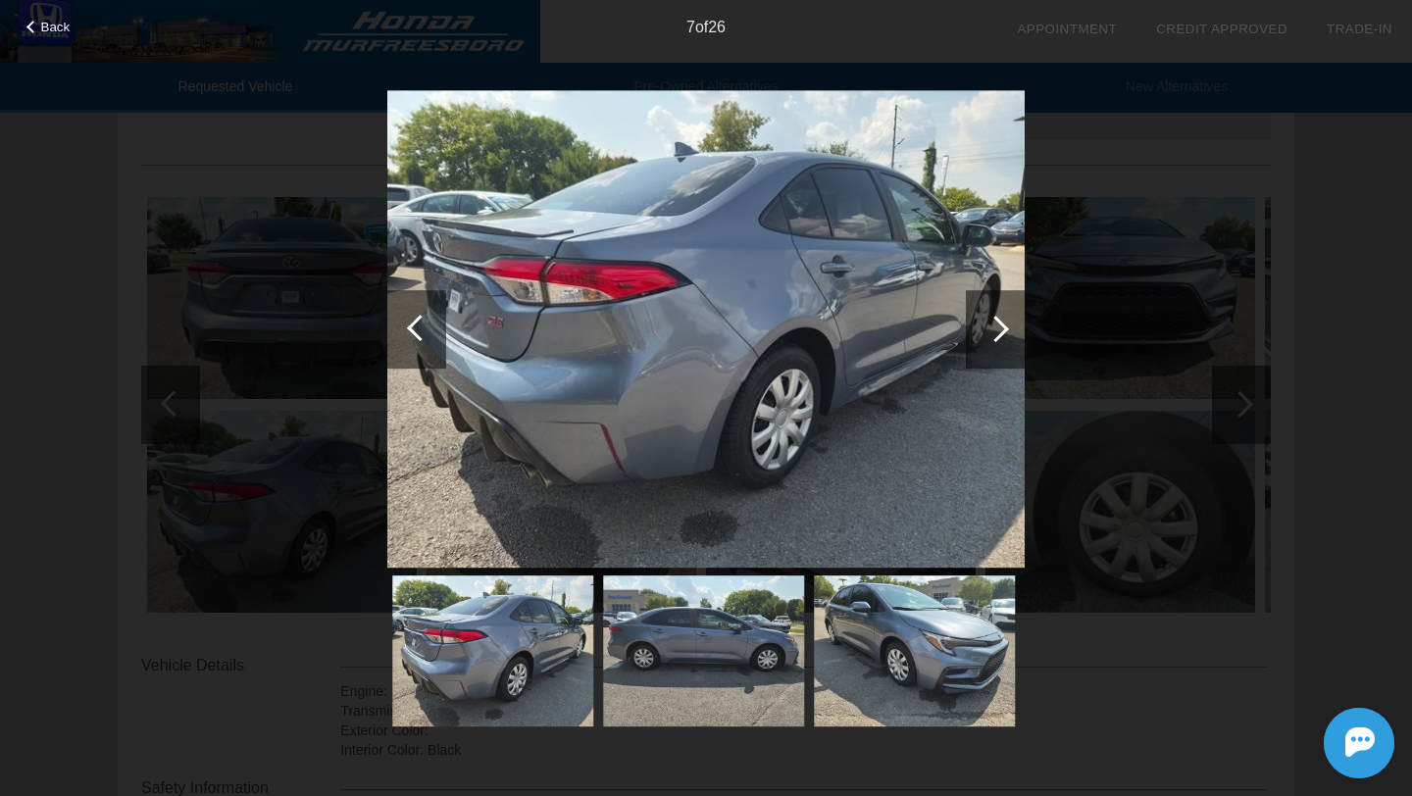
click at [998, 316] on div at bounding box center [995, 329] width 59 height 78
